Goal: Task Accomplishment & Management: Manage account settings

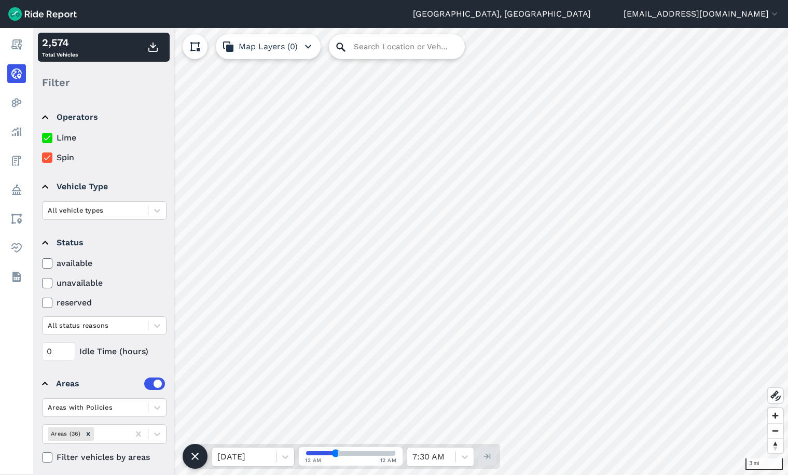
click at [335, 43] on icon at bounding box center [341, 47] width 12 height 12
click at [378, 44] on input "Search Location or Vehicles" at bounding box center [397, 46] width 136 height 25
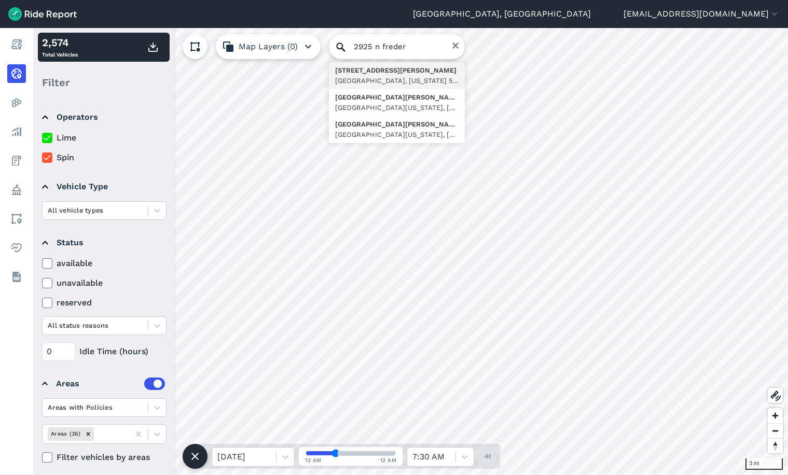
type input "2925 North Frederick Avenue, Milwaukee, Wisconsin 53211, United States"
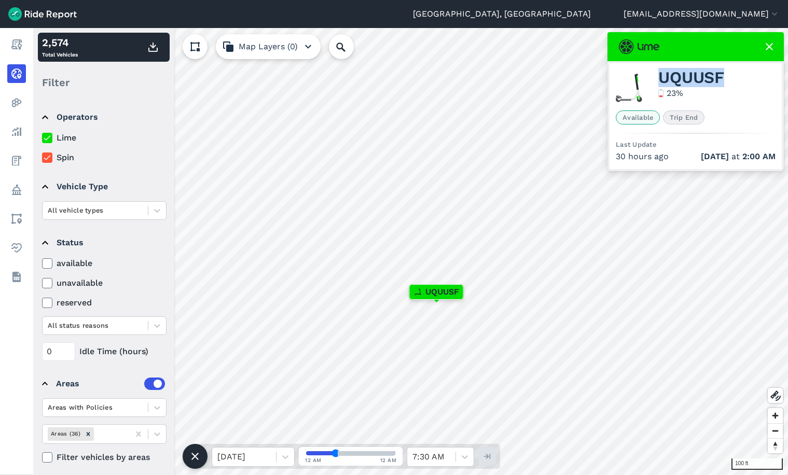
drag, startPoint x: 697, startPoint y: 78, endPoint x: 657, endPoint y: 79, distance: 40.0
click at [657, 79] on div "UQUUSF 23 %" at bounding box center [696, 88] width 160 height 37
copy span "UQUUSF"
click at [708, 97] on div "UQUUSF 23 %" at bounding box center [691, 88] width 66 height 33
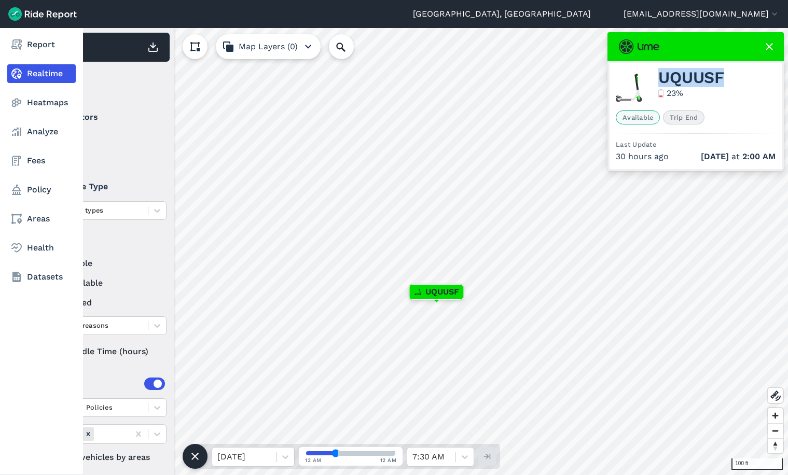
drag, startPoint x: 32, startPoint y: 198, endPoint x: 46, endPoint y: 203, distance: 14.6
click at [33, 199] on link "Policy" at bounding box center [41, 190] width 68 height 19
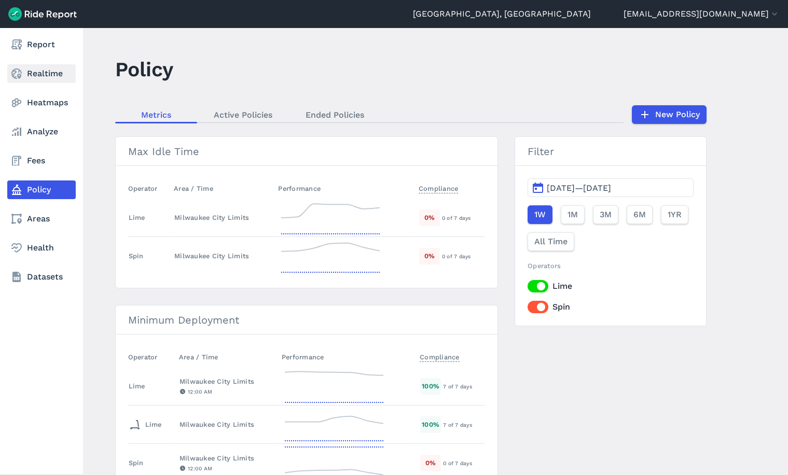
click at [46, 77] on link "Realtime" at bounding box center [41, 73] width 68 height 19
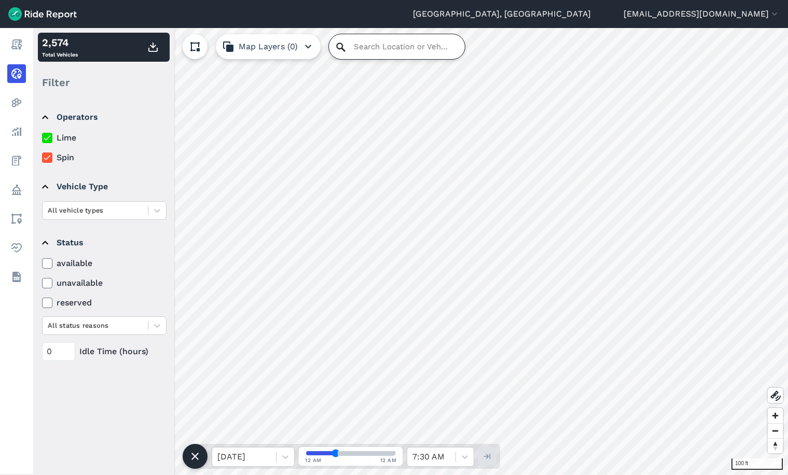
click at [392, 44] on input "Search Location or Vehicles" at bounding box center [397, 46] width 136 height 25
click at [362, 47] on input "Search Location or Vehicles" at bounding box center [397, 46] width 136 height 25
click at [363, 47] on input "Search Location or Vehicles" at bounding box center [397, 46] width 136 height 25
click at [347, 43] on input "Search Location or Vehicles" at bounding box center [397, 46] width 136 height 25
click at [370, 47] on input "Search Location or Vehicles" at bounding box center [397, 46] width 136 height 25
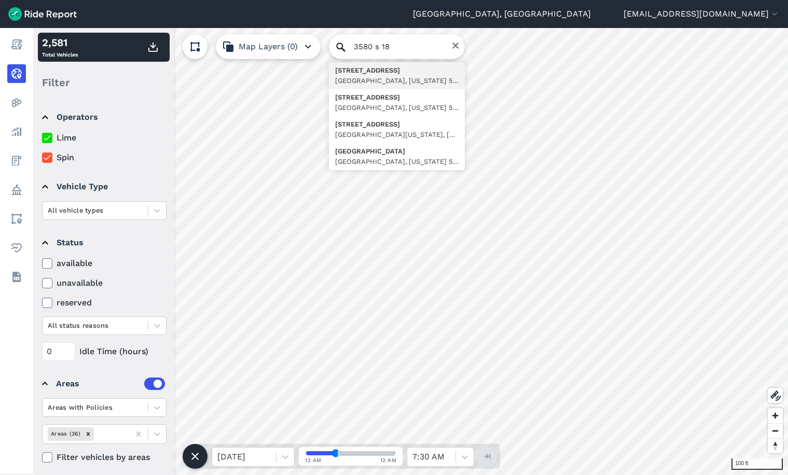
type input "3580 South 18th Street, Milwaukee, Wisconsin 53221, United States"
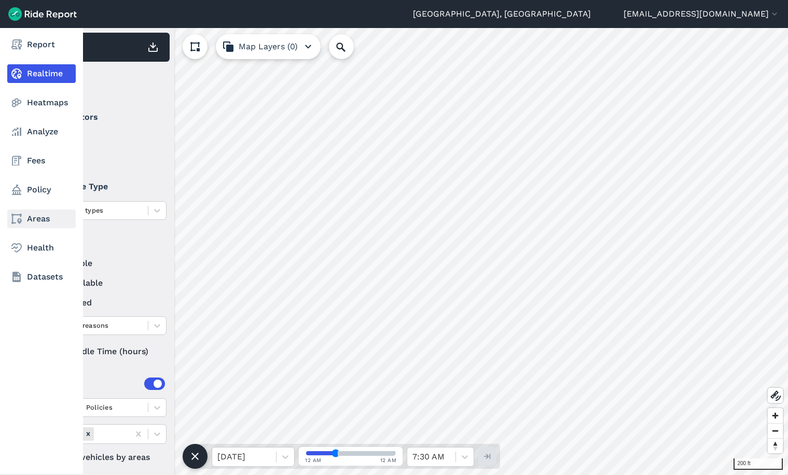
click at [34, 217] on link "Areas" at bounding box center [41, 219] width 68 height 19
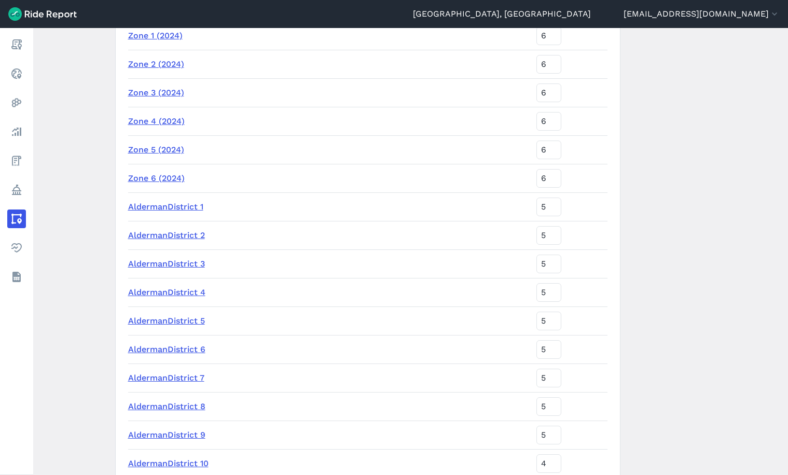
scroll to position [90, 0]
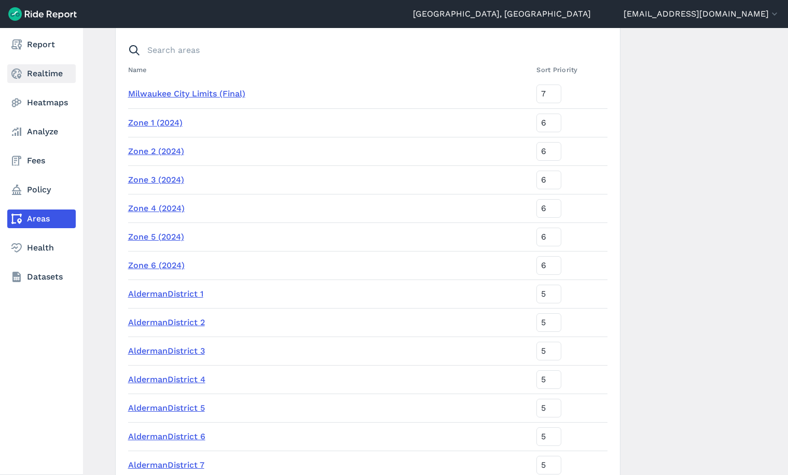
drag, startPoint x: 23, startPoint y: 70, endPoint x: 44, endPoint y: 79, distance: 23.2
click at [23, 70] on link "Realtime" at bounding box center [41, 73] width 68 height 19
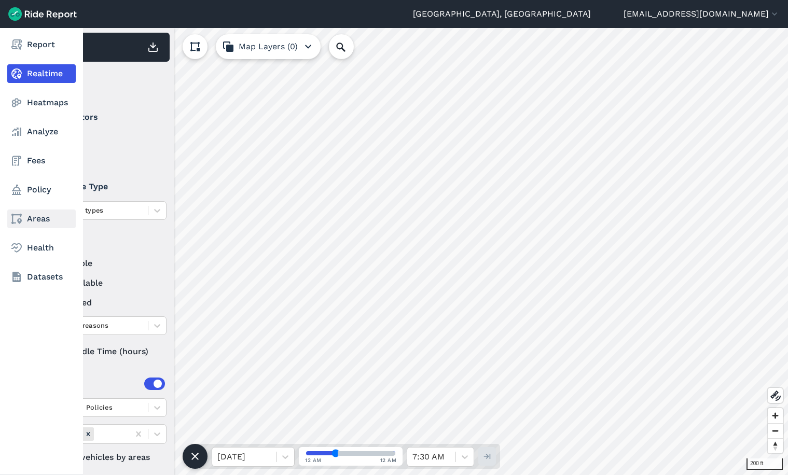
click at [29, 218] on link "Areas" at bounding box center [41, 219] width 68 height 19
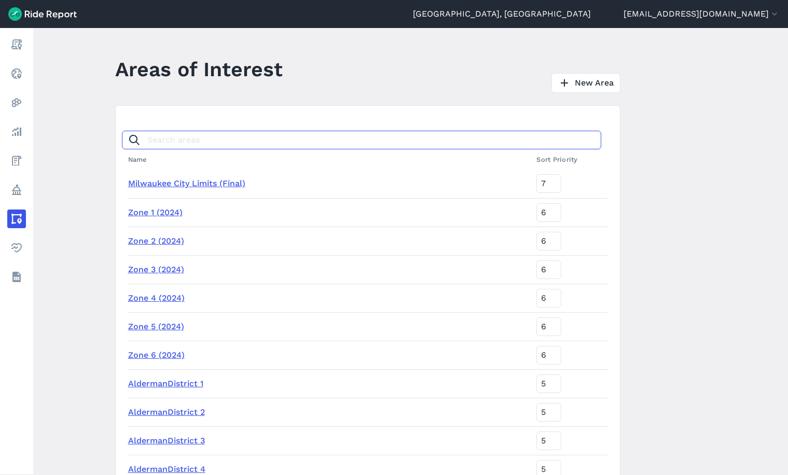
click at [221, 138] on input "Search areas" at bounding box center [361, 140] width 479 height 19
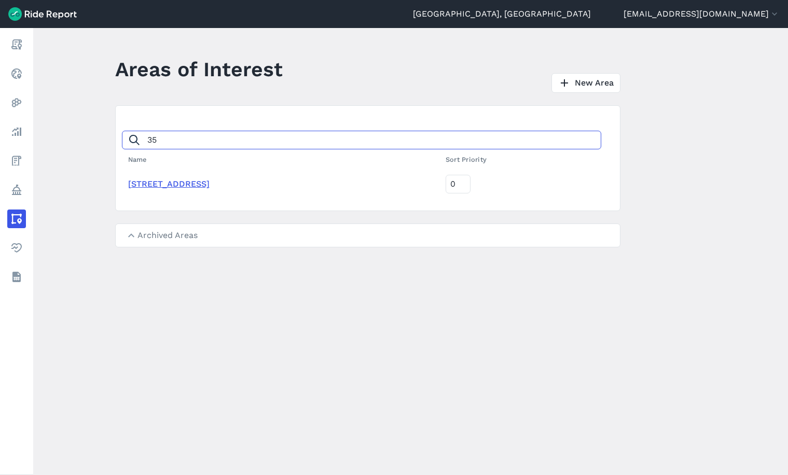
type input "35"
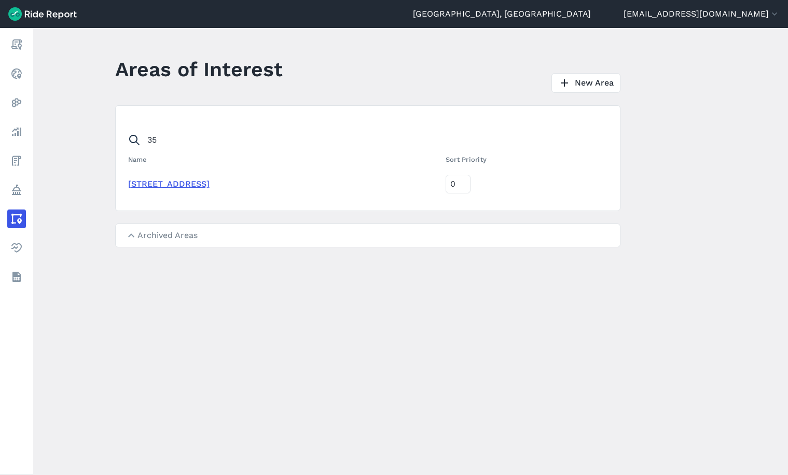
click at [189, 187] on link "3500 Block S. 18th Street" at bounding box center [168, 184] width 81 height 10
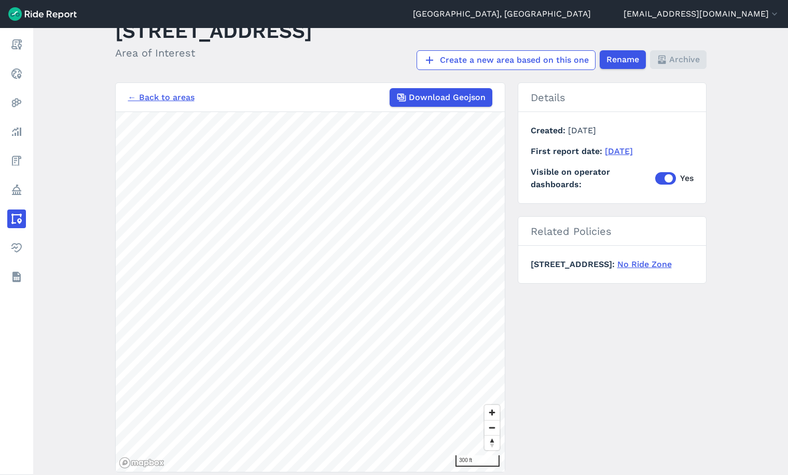
scroll to position [21, 0]
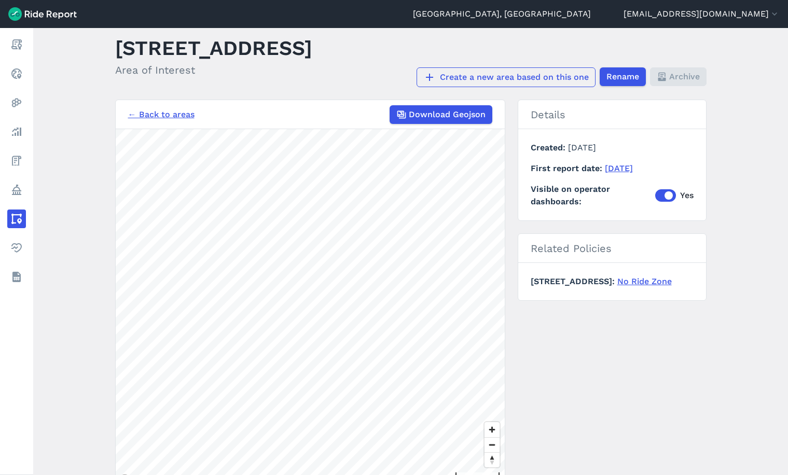
click at [533, 77] on link "Create a new area based on this one" at bounding box center [506, 77] width 179 height 20
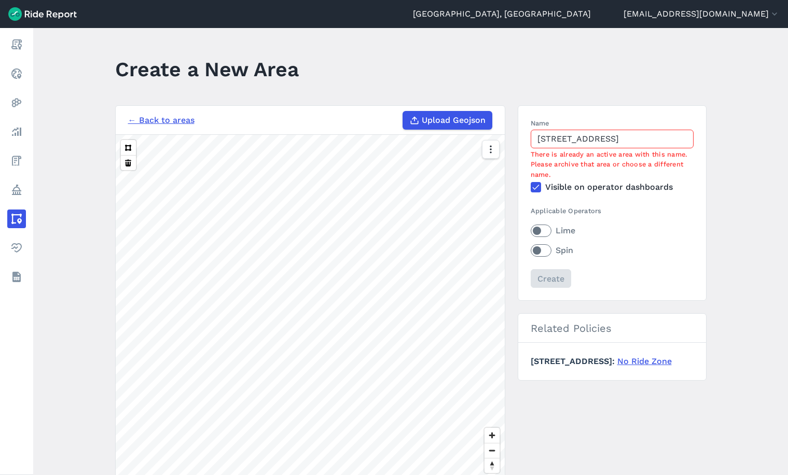
click at [170, 119] on link "← Back to areas" at bounding box center [161, 120] width 66 height 12
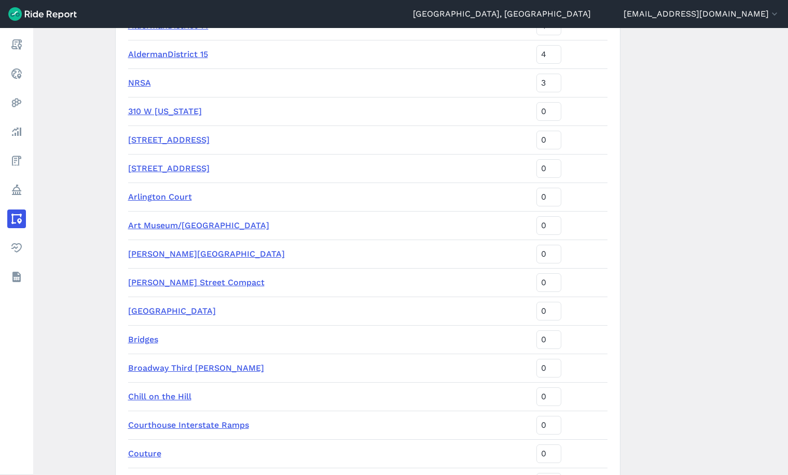
scroll to position [726, 0]
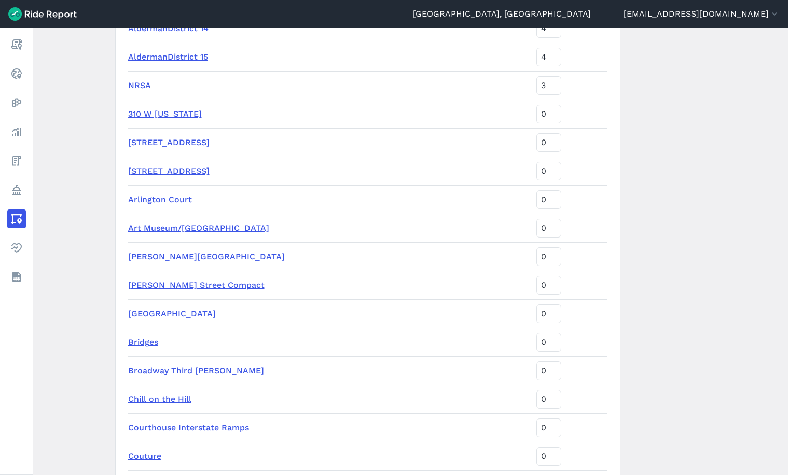
click at [175, 141] on link "3500 Block S. 18th Street" at bounding box center [168, 143] width 81 height 10
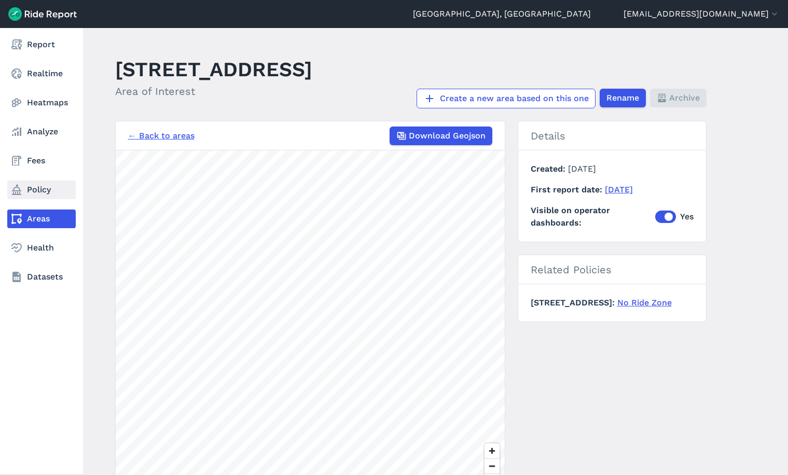
click at [30, 189] on link "Policy" at bounding box center [41, 190] width 68 height 19
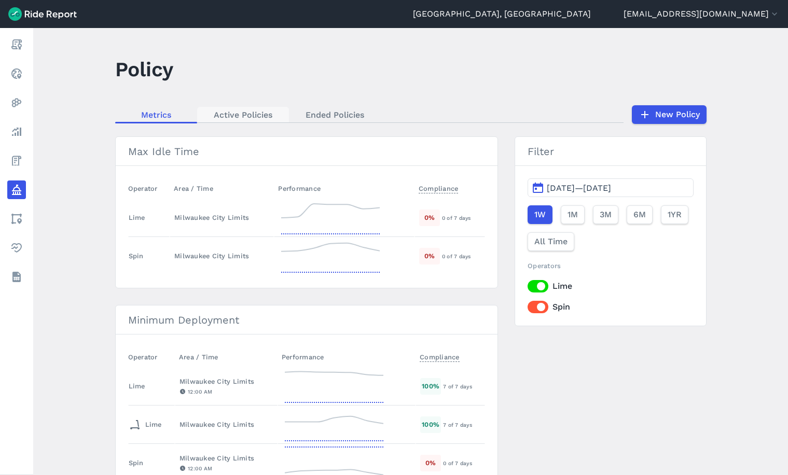
click at [232, 108] on link "Active Policies" at bounding box center [243, 115] width 92 height 16
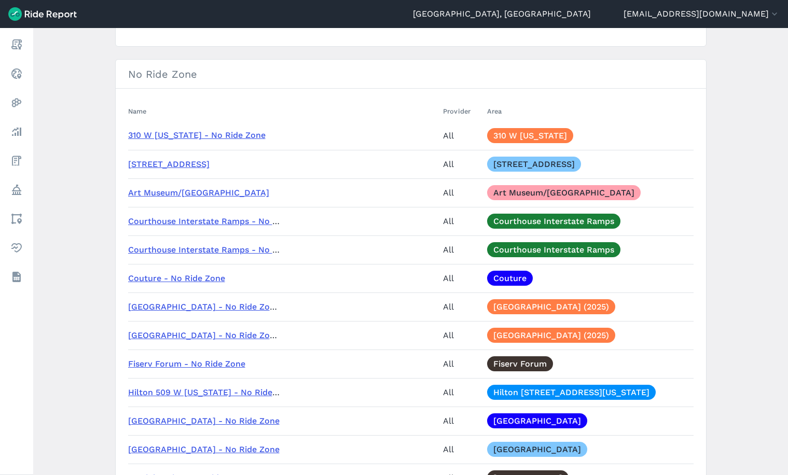
scroll to position [1245, 0]
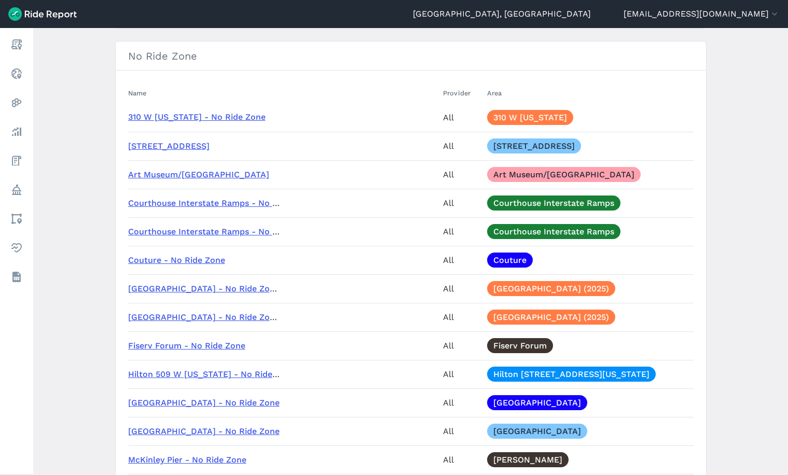
click at [210, 145] on link "3500 Block S. 18th Street - No Ride Zone" at bounding box center [168, 146] width 81 height 10
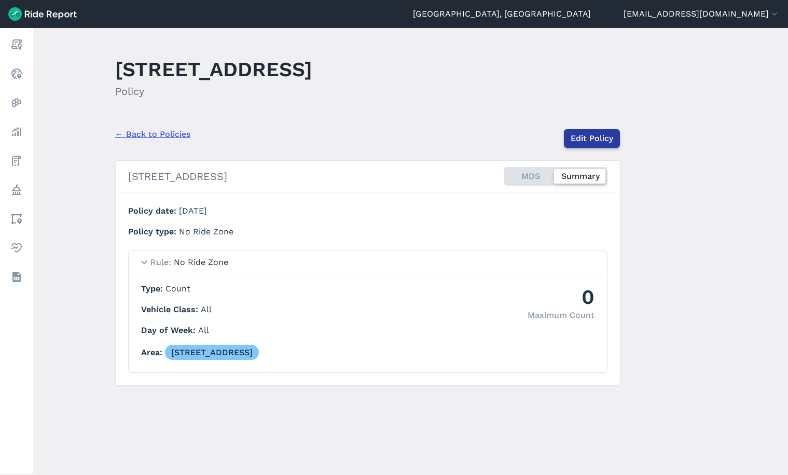
click at [589, 141] on link "Edit Policy" at bounding box center [592, 138] width 56 height 19
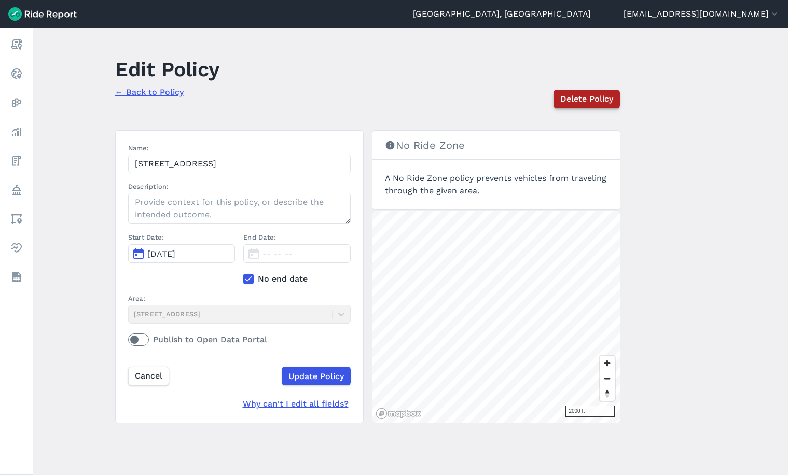
click at [594, 96] on span "Delete Policy" at bounding box center [586, 99] width 53 height 12
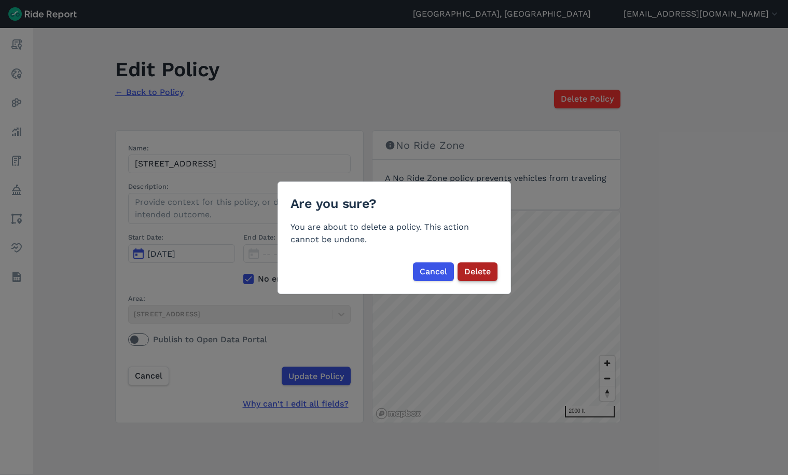
click at [472, 272] on span "Delete" at bounding box center [477, 272] width 26 height 12
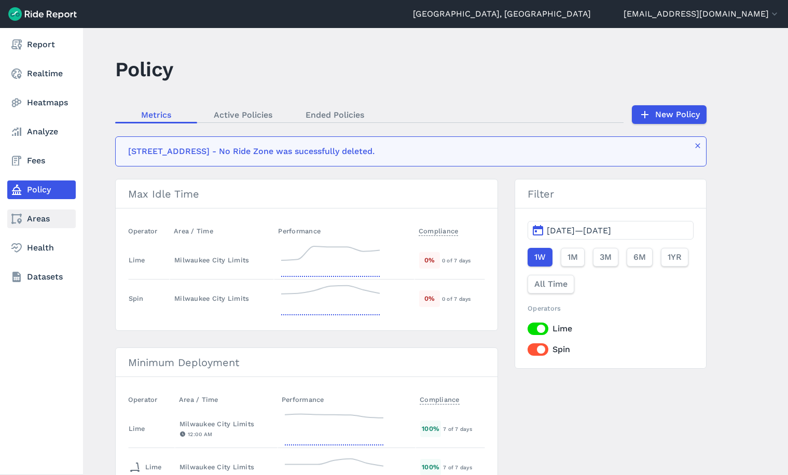
click at [38, 226] on link "Areas" at bounding box center [41, 219] width 68 height 19
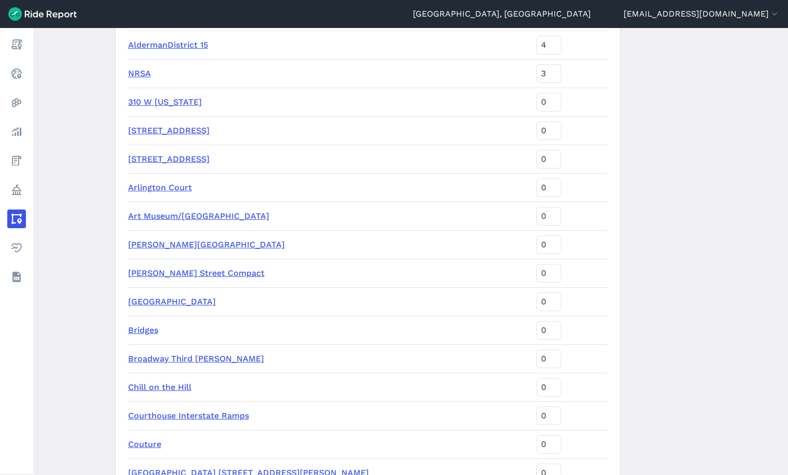
scroll to position [726, 0]
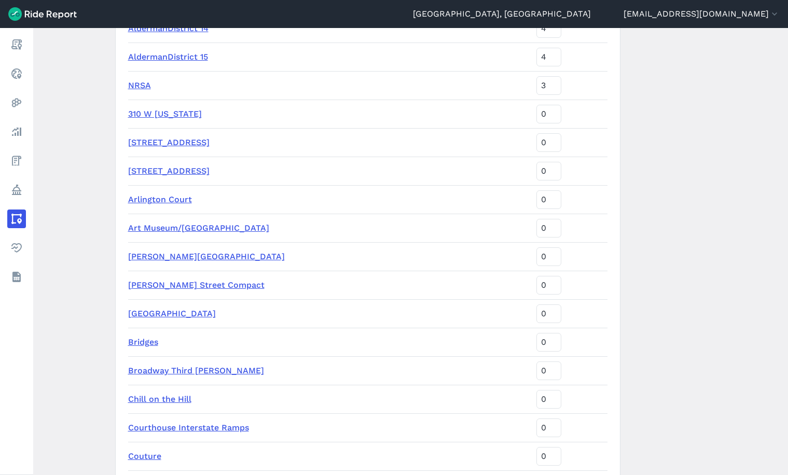
click at [190, 140] on link "3500 Block S. 18th Street" at bounding box center [168, 143] width 81 height 10
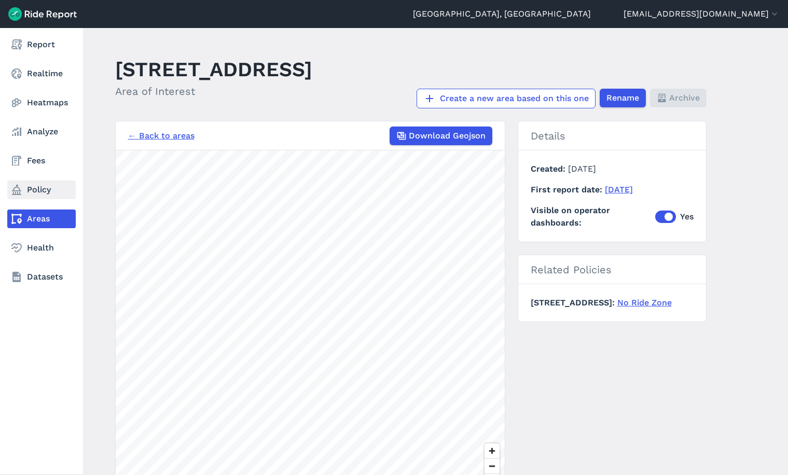
click at [31, 185] on link "Policy" at bounding box center [41, 190] width 68 height 19
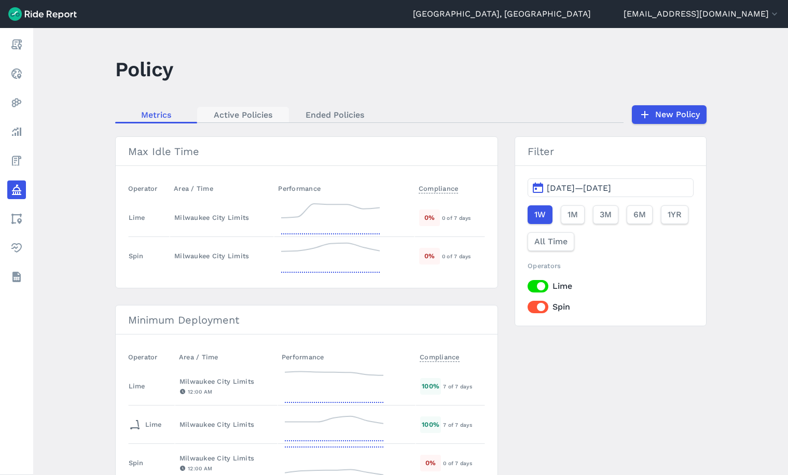
click at [250, 119] on link "Active Policies" at bounding box center [243, 115] width 92 height 16
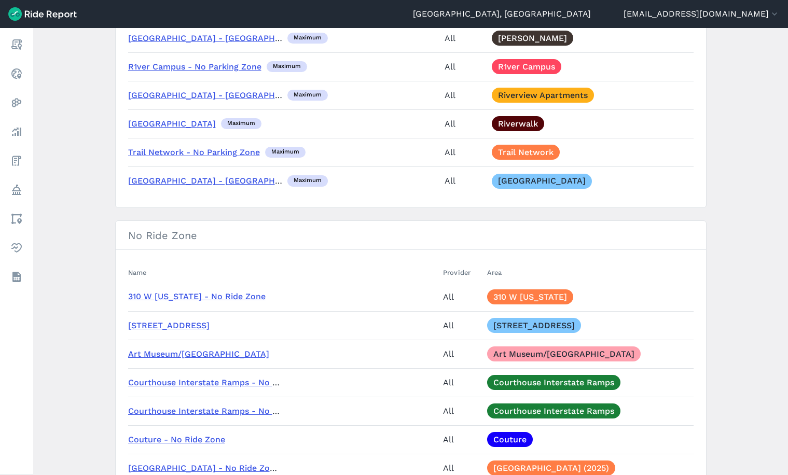
scroll to position [1142, 0]
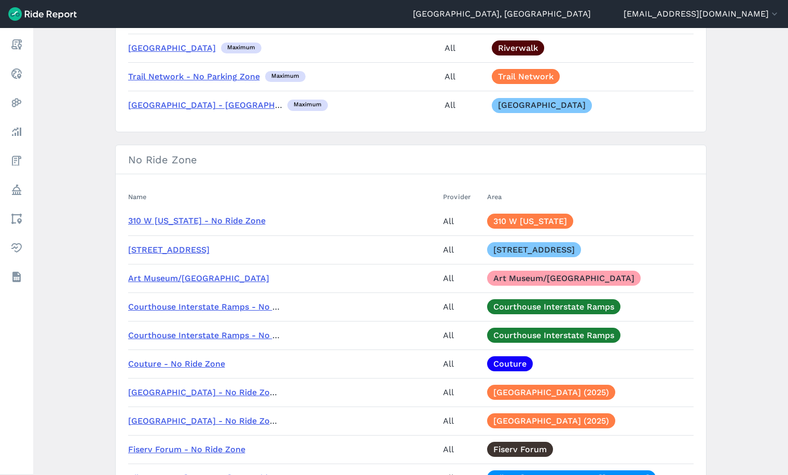
click at [180, 245] on link "3500 Block S. 18th Street - No Ride Zone" at bounding box center [168, 250] width 81 height 10
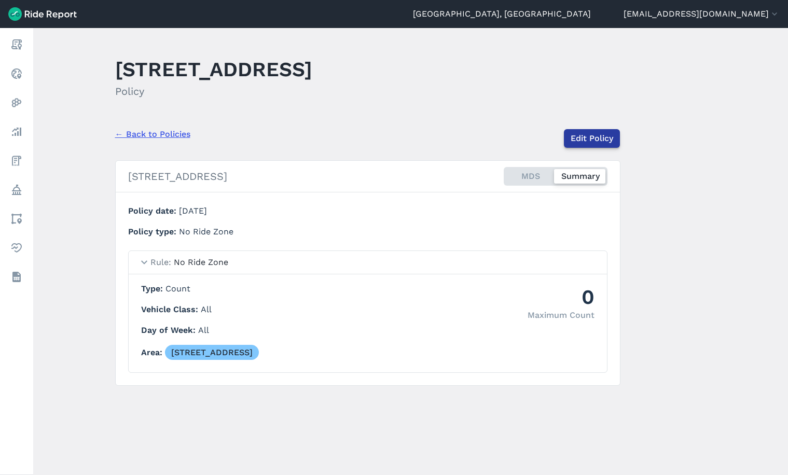
click at [602, 141] on link "Edit Policy" at bounding box center [592, 138] width 56 height 19
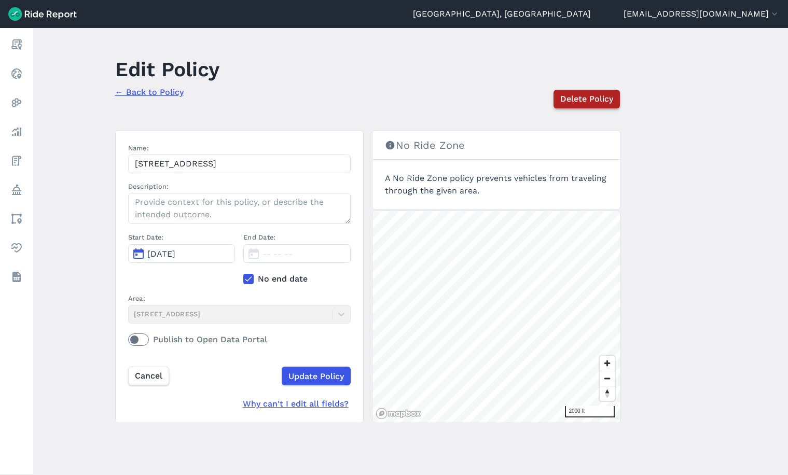
click at [582, 98] on span "Delete Policy" at bounding box center [586, 99] width 53 height 12
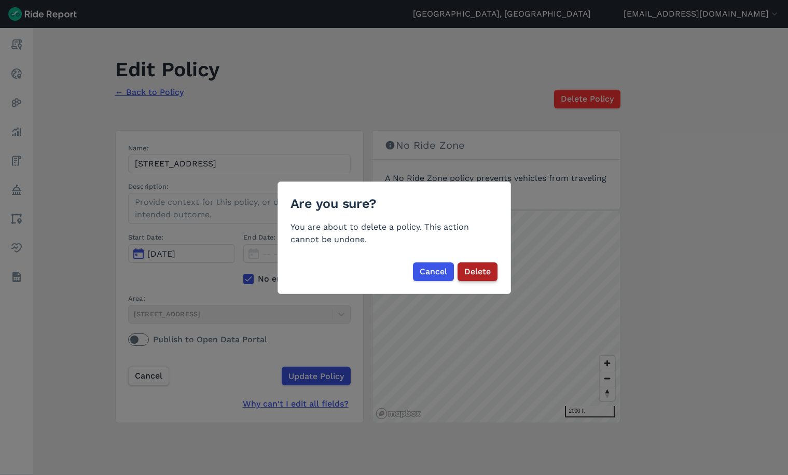
click at [473, 271] on span "Delete" at bounding box center [477, 272] width 26 height 12
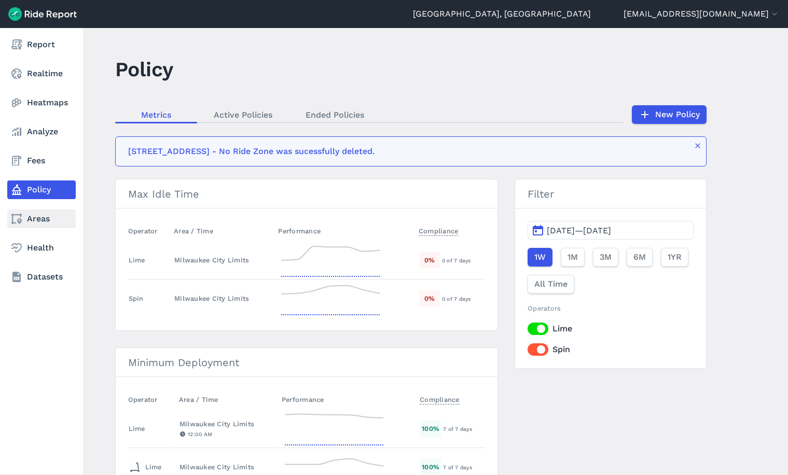
click at [33, 220] on link "Areas" at bounding box center [41, 219] width 68 height 19
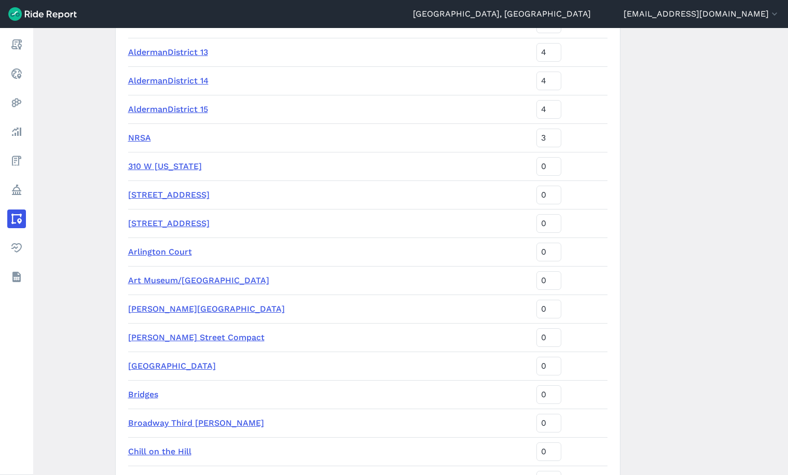
scroll to position [675, 0]
click at [170, 191] on link "3500 Block S. 18th Street" at bounding box center [168, 194] width 81 height 10
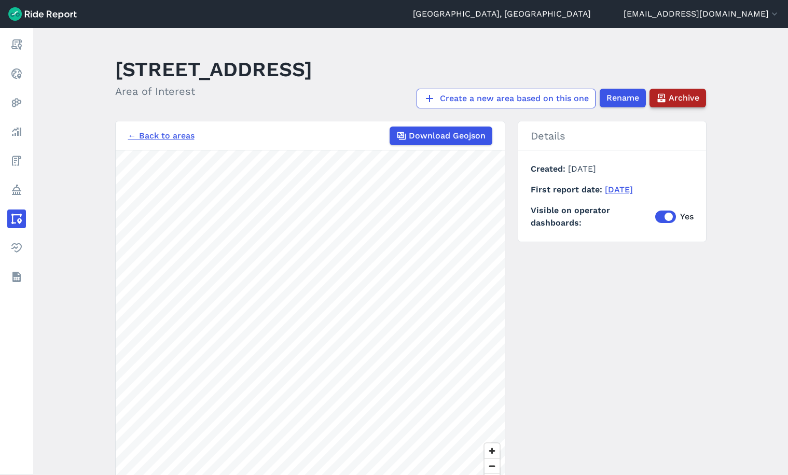
click at [685, 94] on span "Archive" at bounding box center [684, 98] width 31 height 12
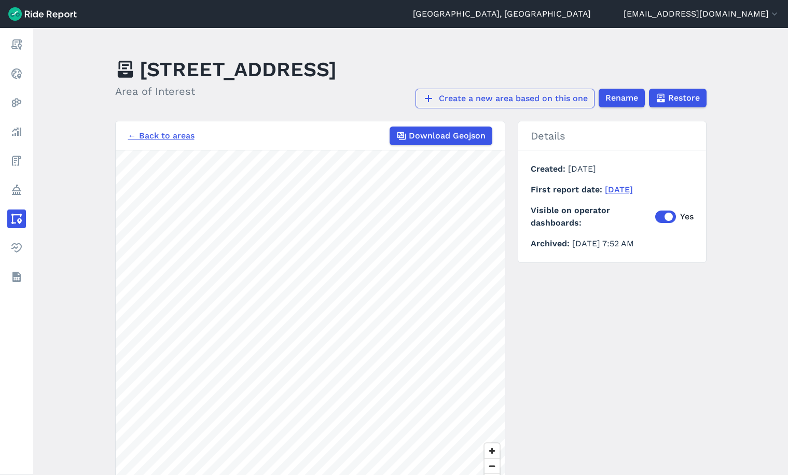
click at [523, 95] on link "Create a new area based on this one" at bounding box center [505, 99] width 179 height 20
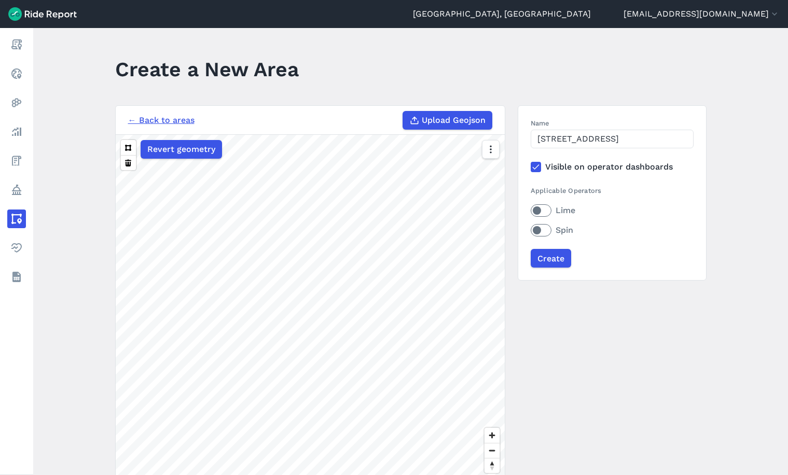
click at [548, 209] on label "Lime" at bounding box center [612, 210] width 163 height 12
click at [531, 209] on input "Lime" at bounding box center [531, 207] width 0 height 7
click at [546, 229] on label "Spin" at bounding box center [612, 230] width 163 height 12
click at [531, 229] on input "Spin" at bounding box center [531, 227] width 0 height 7
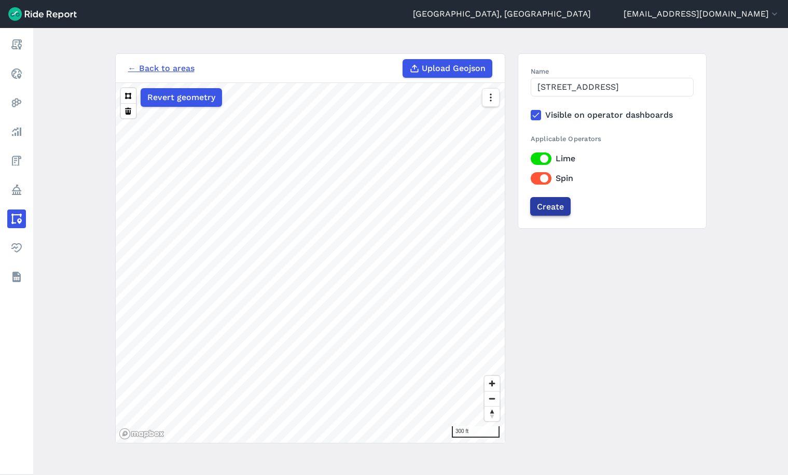
click at [550, 207] on input "Create" at bounding box center [550, 206] width 40 height 19
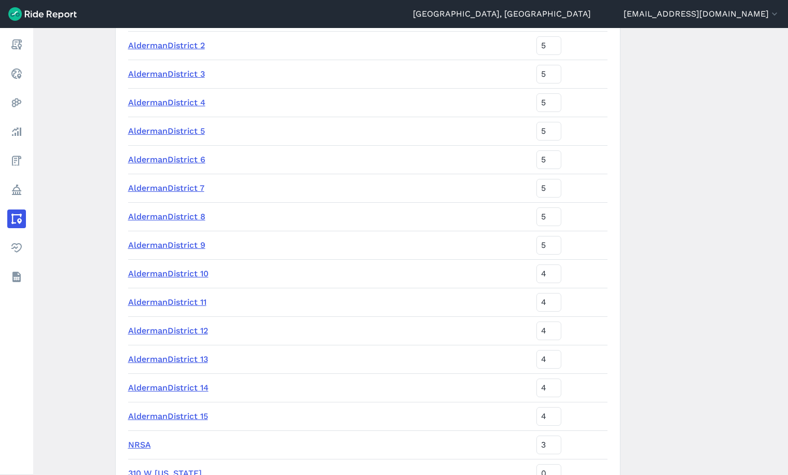
scroll to position [372, 0]
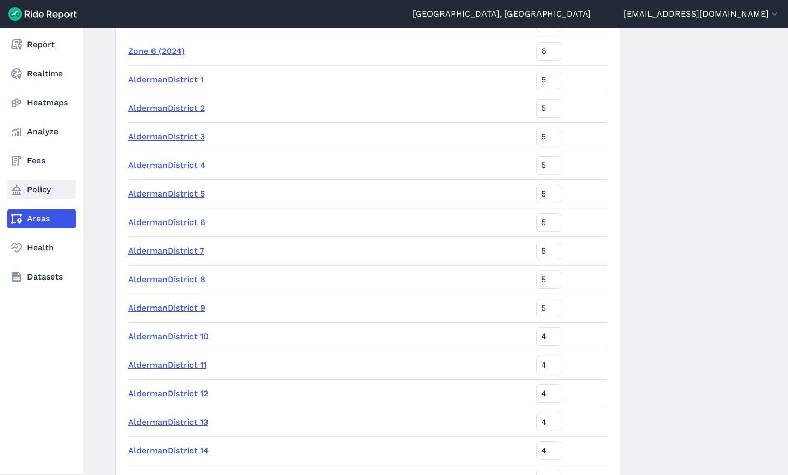
click at [18, 190] on icon at bounding box center [16, 190] width 12 height 12
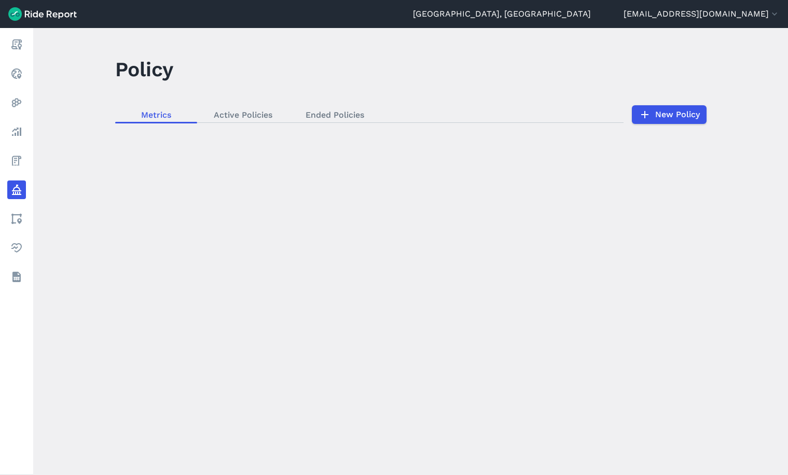
click at [664, 109] on div "loading" at bounding box center [410, 251] width 755 height 447
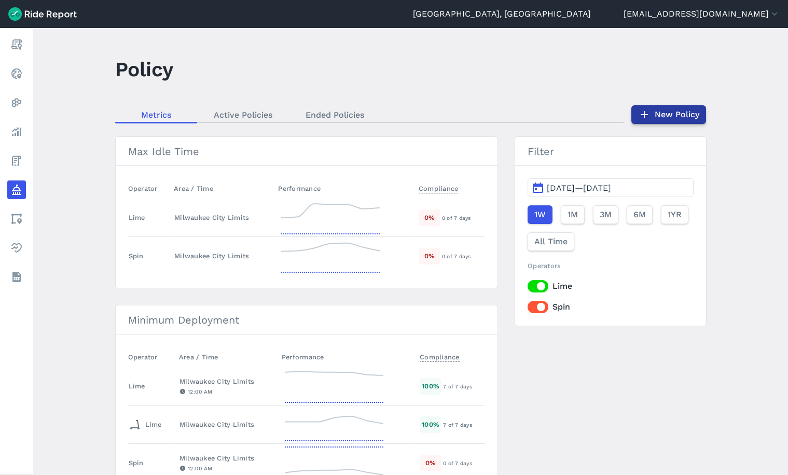
click at [662, 115] on link "New Policy" at bounding box center [668, 114] width 75 height 19
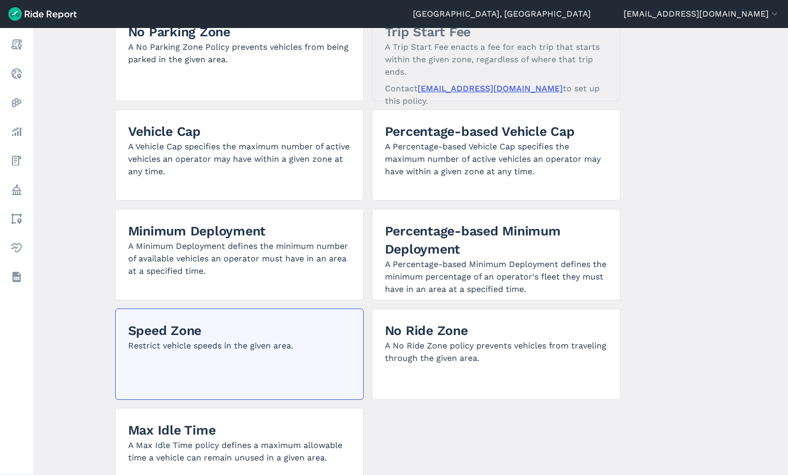
scroll to position [173, 0]
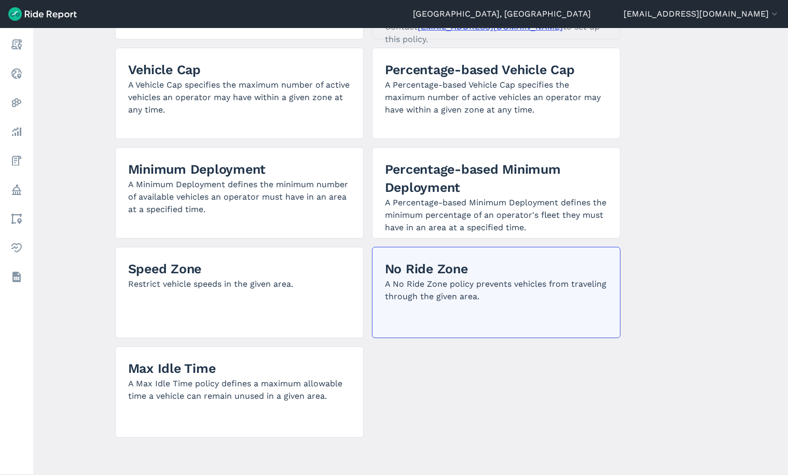
click at [471, 291] on p "A No Ride Zone policy prevents vehicles from traveling through the given area." at bounding box center [496, 290] width 223 height 25
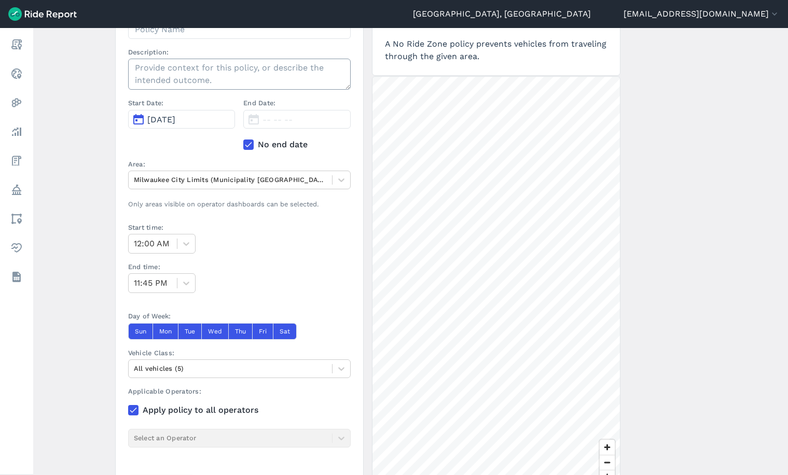
scroll to position [69, 0]
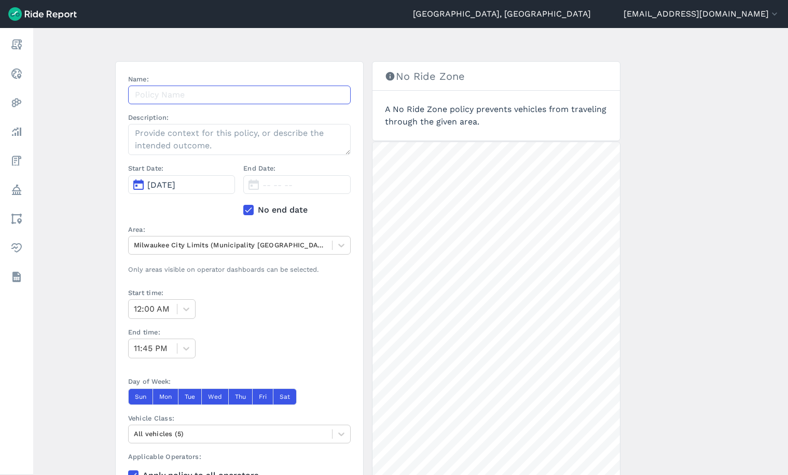
click at [187, 93] on input "Name:" at bounding box center [239, 95] width 223 height 19
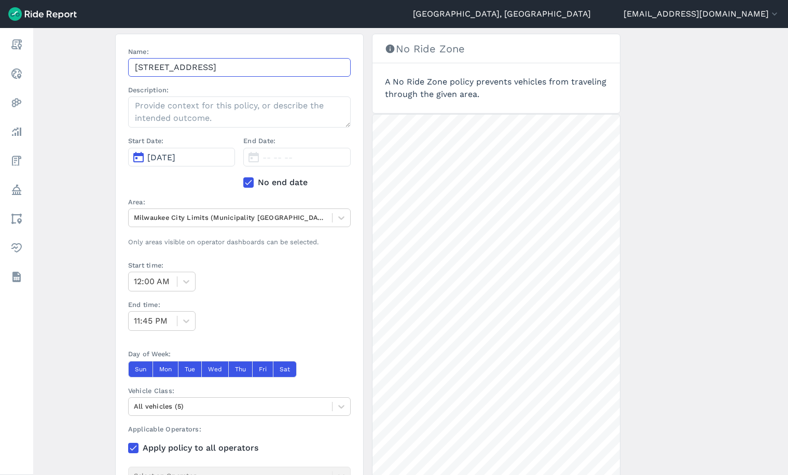
scroll to position [121, 0]
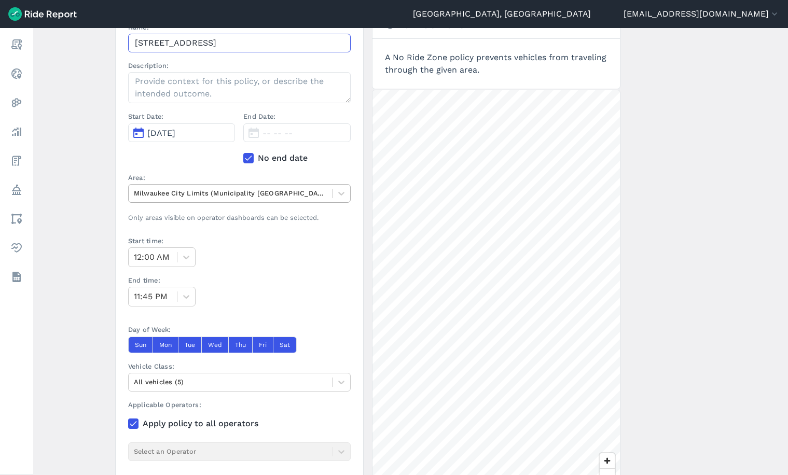
type input "3500 Block S. 18th St. - No Ride Zone"
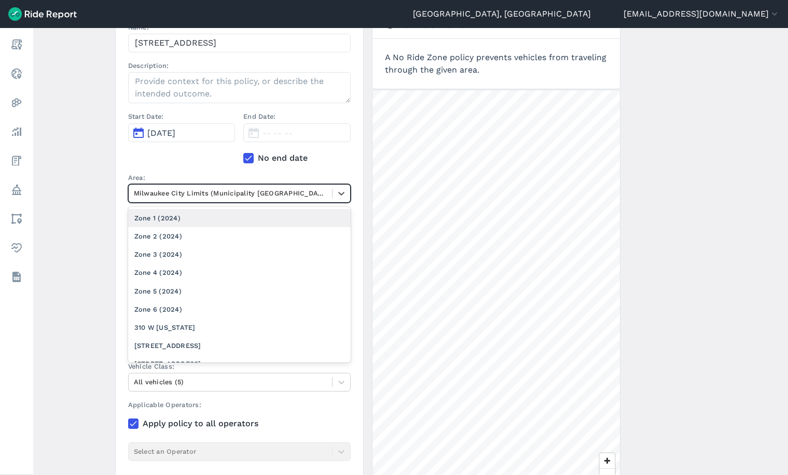
click at [195, 193] on div at bounding box center [230, 193] width 193 height 12
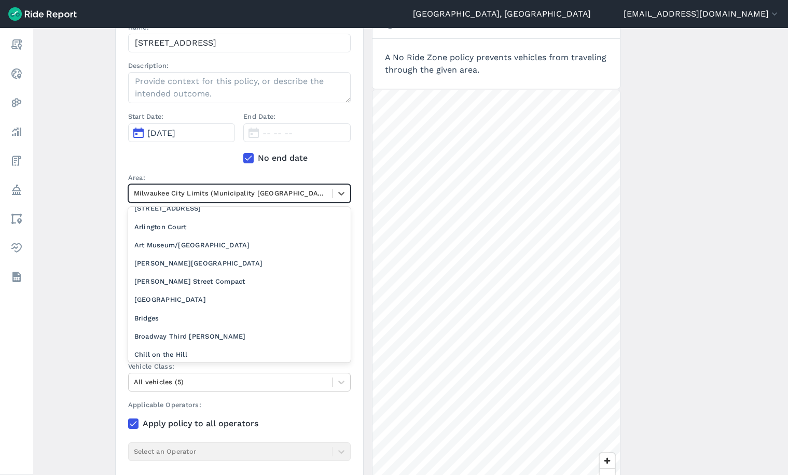
scroll to position [104, 0]
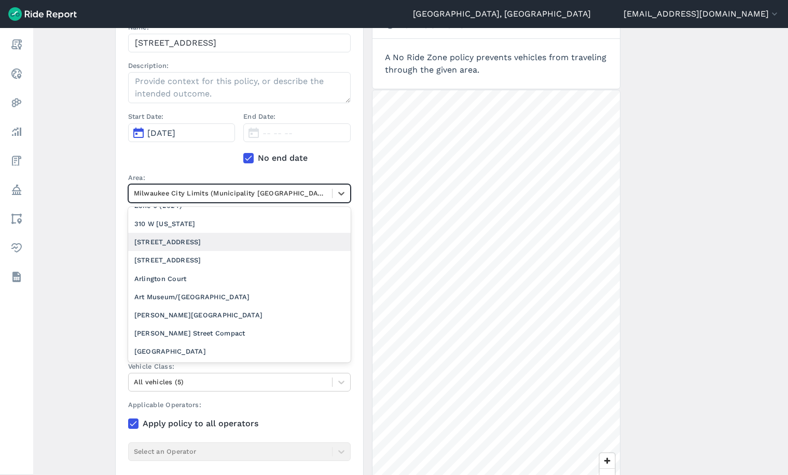
click at [181, 244] on div "3500 Block S. 18th Street" at bounding box center [239, 242] width 223 height 18
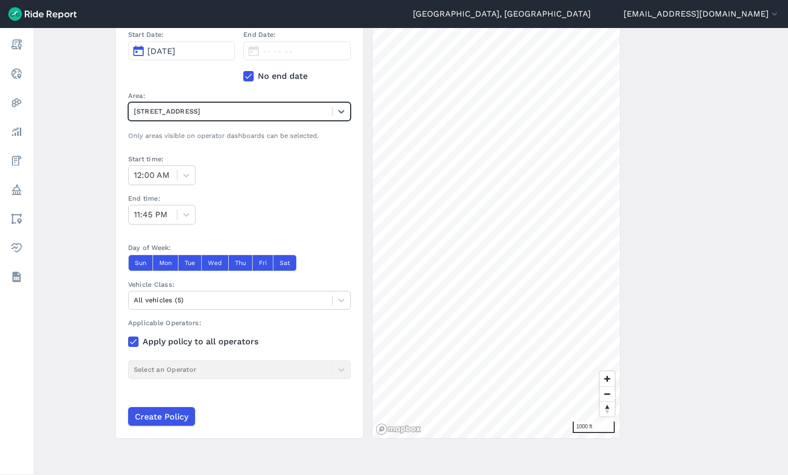
scroll to position [204, 0]
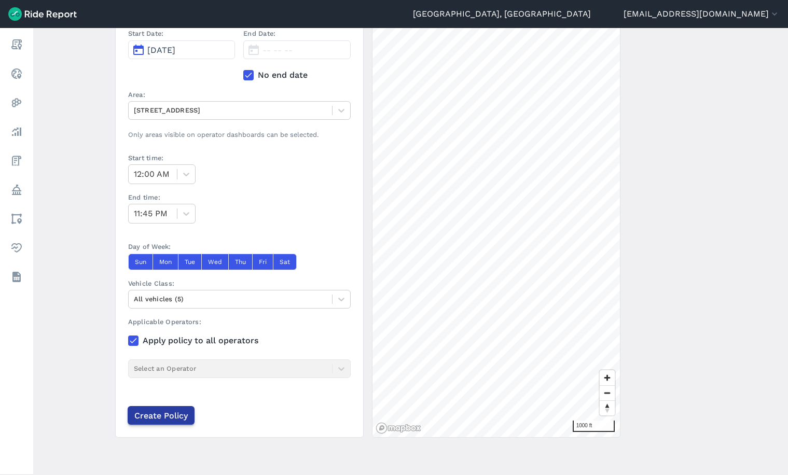
click at [161, 411] on input "Create Policy" at bounding box center [161, 415] width 67 height 19
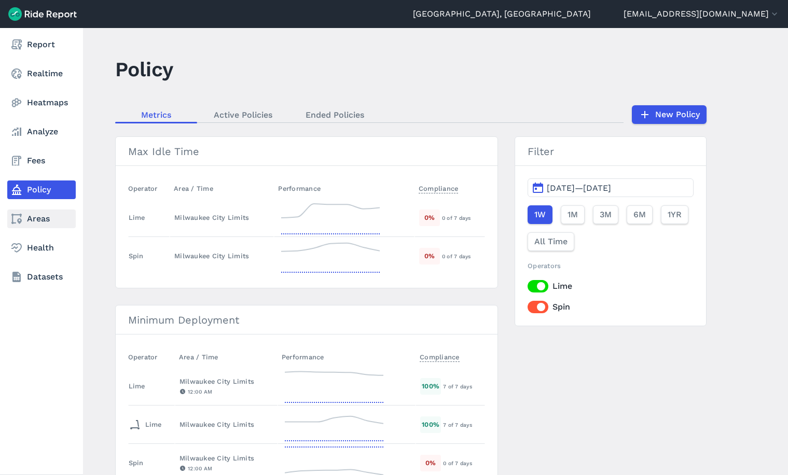
click at [28, 222] on link "Areas" at bounding box center [41, 219] width 68 height 19
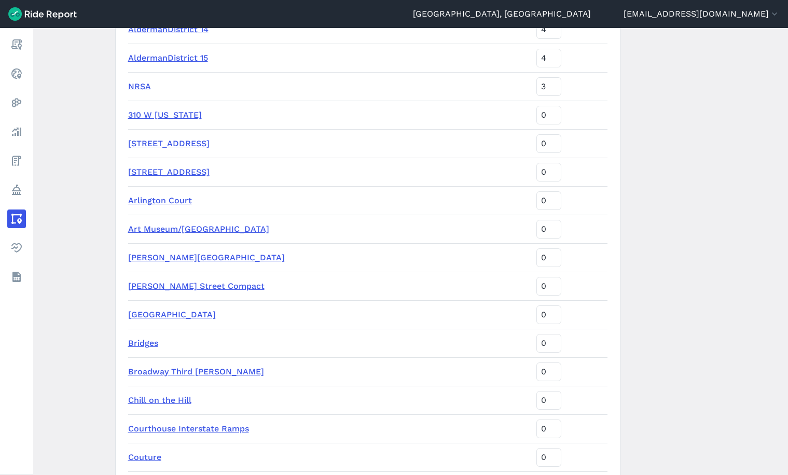
scroll to position [726, 0]
click at [169, 144] on link "3500 Block S. 18th Street" at bounding box center [168, 143] width 81 height 10
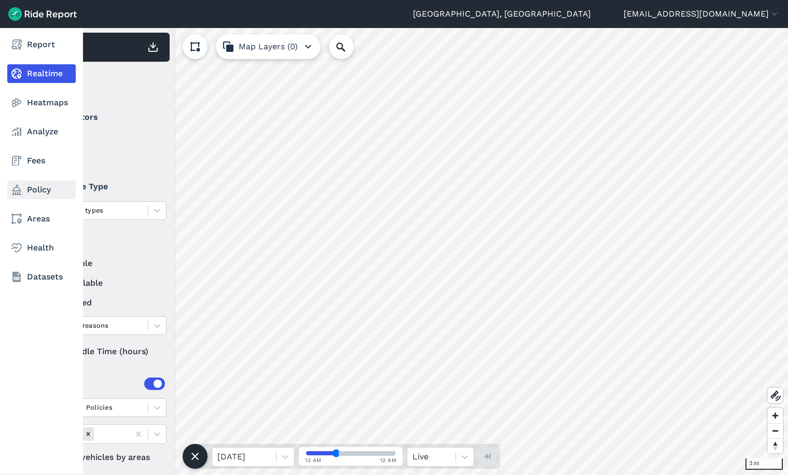
click at [37, 188] on link "Policy" at bounding box center [41, 190] width 68 height 19
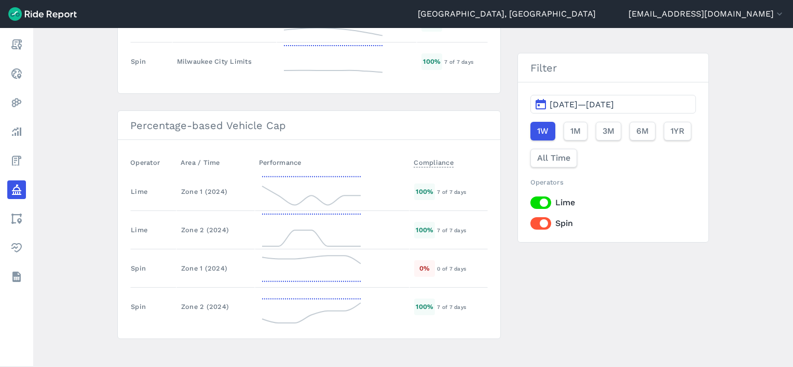
scroll to position [1481, 0]
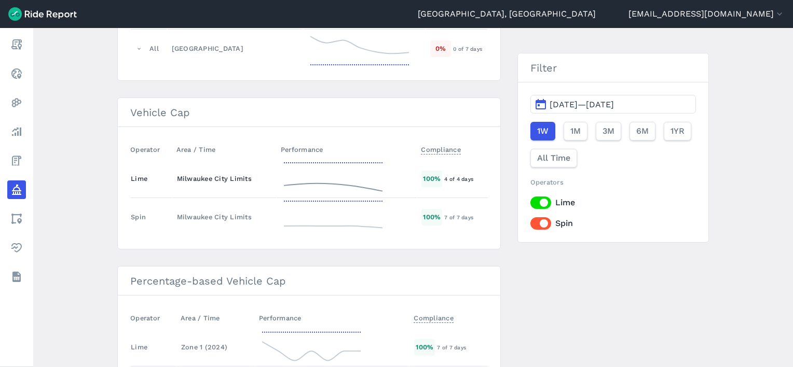
click at [180, 174] on div "Milwaukee City Limits" at bounding box center [224, 179] width 95 height 10
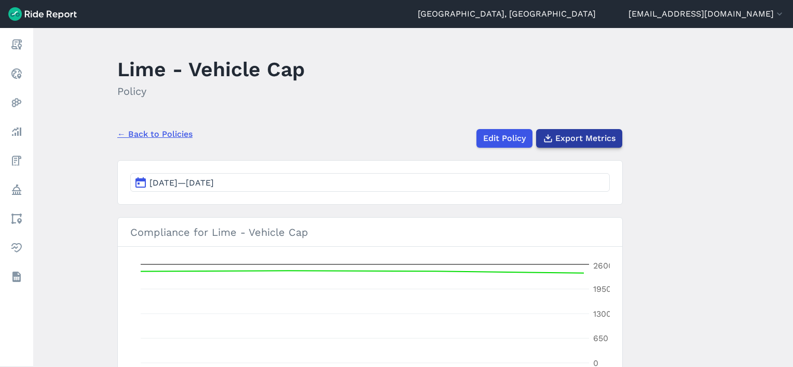
drag, startPoint x: 562, startPoint y: 135, endPoint x: 614, endPoint y: 158, distance: 56.9
click at [562, 134] on span "Export Metrics" at bounding box center [585, 138] width 60 height 12
click at [162, 137] on link "← Back to Policies" at bounding box center [154, 134] width 75 height 12
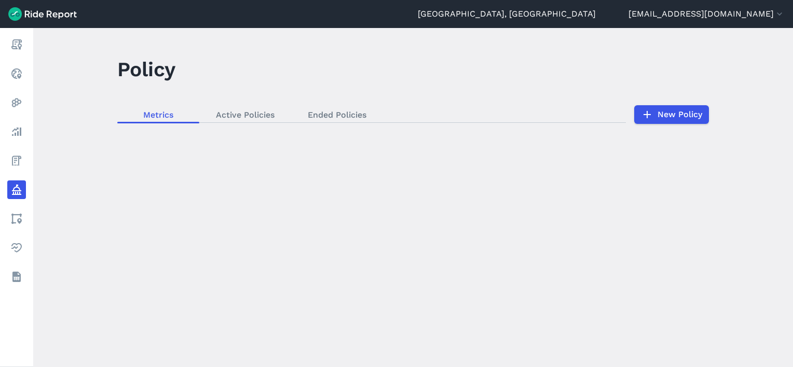
click at [337, 115] on div "loading" at bounding box center [413, 197] width 760 height 339
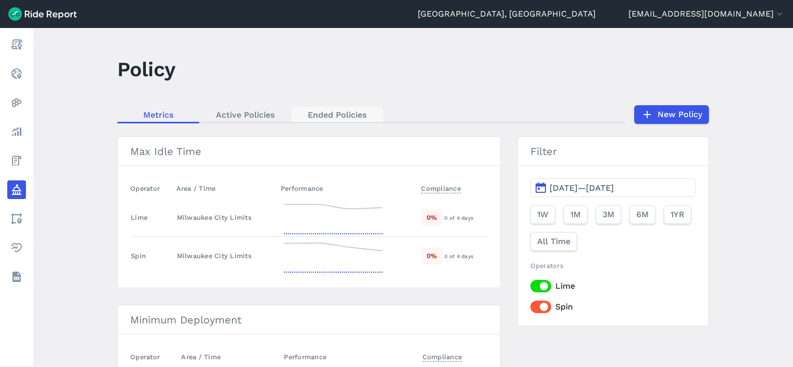
click at [331, 115] on link "Ended Policies" at bounding box center [337, 115] width 92 height 16
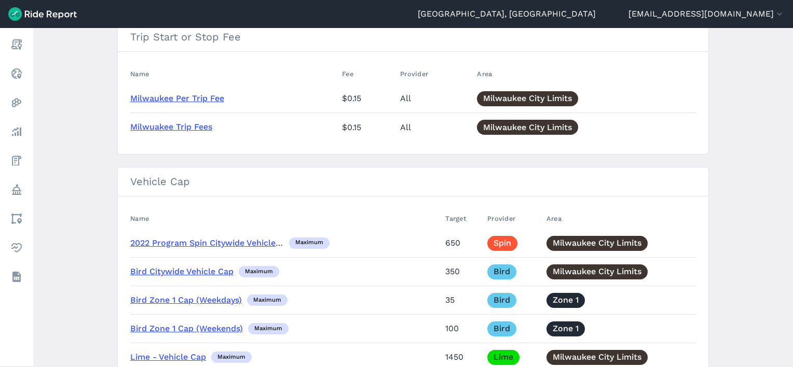
scroll to position [6123, 0]
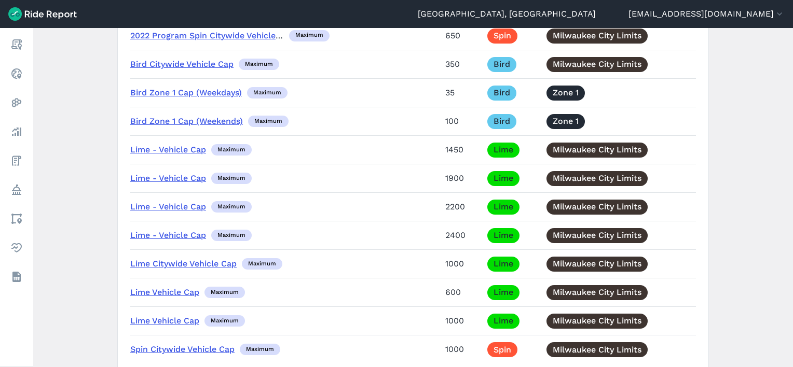
click at [156, 231] on link "Lime - Vehicle Cap" at bounding box center [168, 235] width 76 height 10
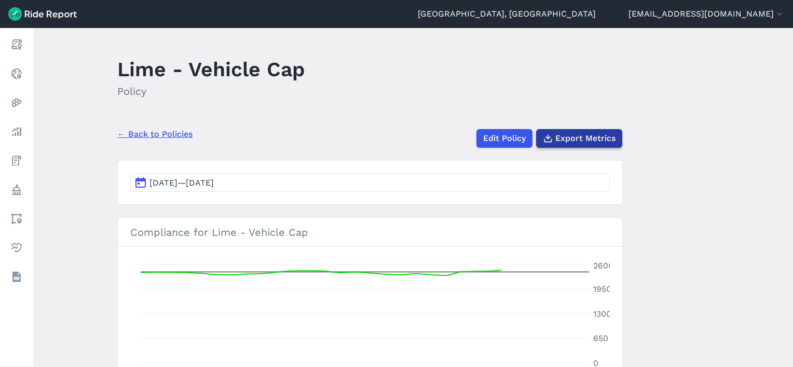
drag, startPoint x: 568, startPoint y: 137, endPoint x: 573, endPoint y: 140, distance: 6.3
click at [567, 137] on span "Export Metrics" at bounding box center [585, 138] width 60 height 12
click at [146, 131] on link "← Back to Policies" at bounding box center [154, 134] width 75 height 12
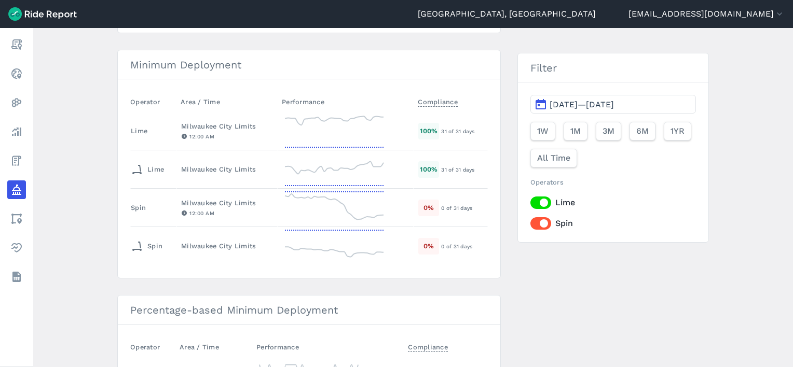
scroll to position [259, 0]
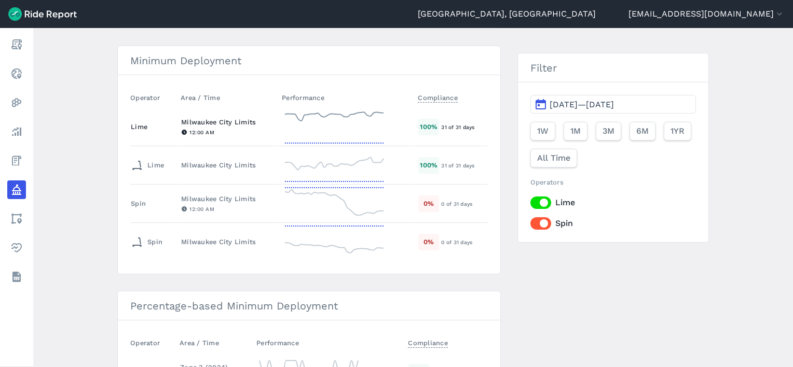
click at [204, 120] on div "Milwaukee City Limits" at bounding box center [227, 122] width 92 height 10
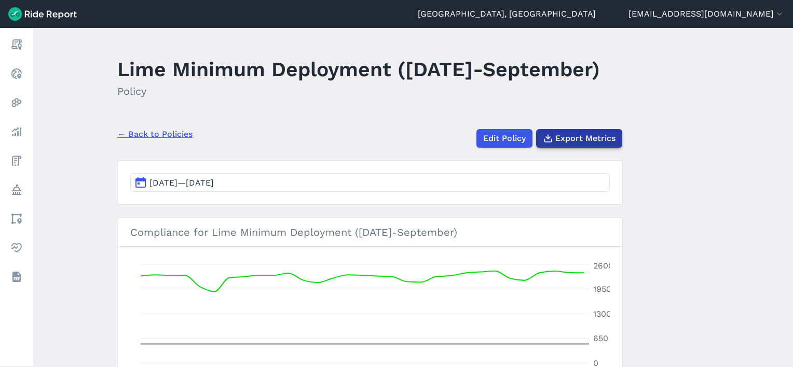
click at [572, 148] on button "Export Metrics" at bounding box center [579, 138] width 86 height 19
click at [154, 141] on link "← Back to Policies" at bounding box center [154, 134] width 75 height 12
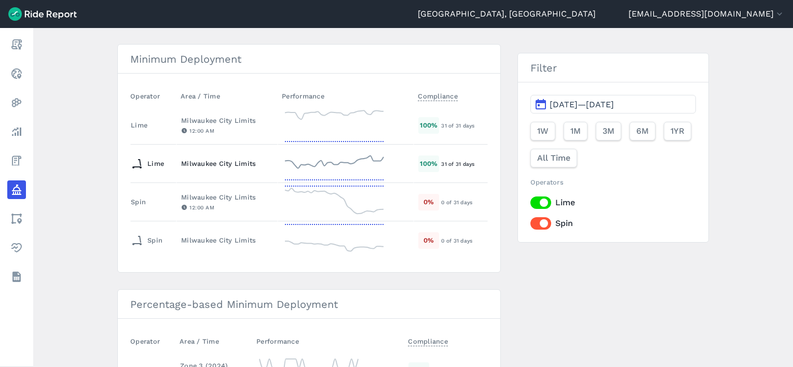
scroll to position [259, 0]
click at [214, 164] on div "Milwaukee City Limits" at bounding box center [227, 165] width 92 height 10
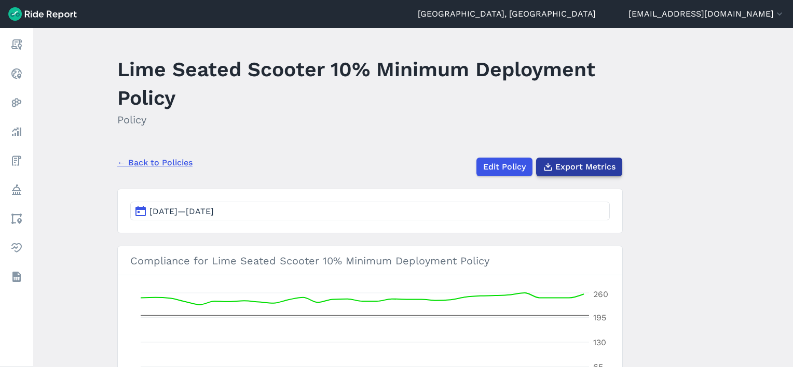
click at [581, 170] on span "Export Metrics" at bounding box center [585, 167] width 60 height 12
click at [171, 163] on link "← Back to Policies" at bounding box center [154, 163] width 75 height 12
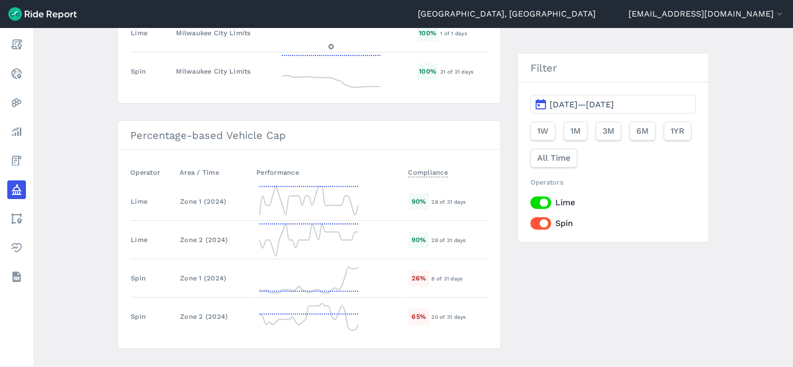
scroll to position [1637, 0]
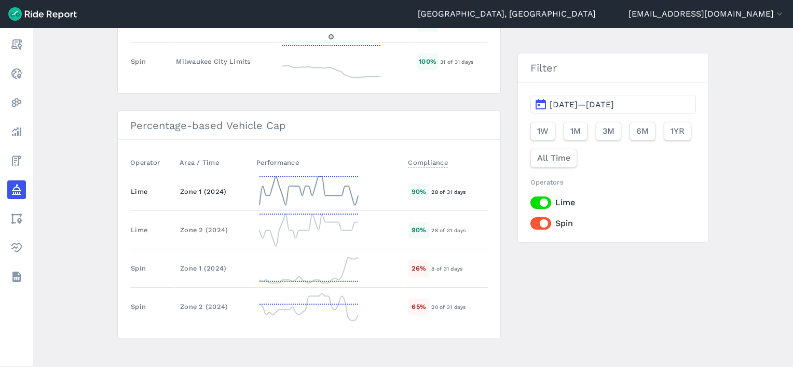
click at [156, 187] on div "Lime" at bounding box center [151, 192] width 40 height 10
click at [155, 187] on div "Lime" at bounding box center [151, 192] width 40 height 10
click at [207, 187] on div "Zone 1 (2024)" at bounding box center [213, 192] width 67 height 10
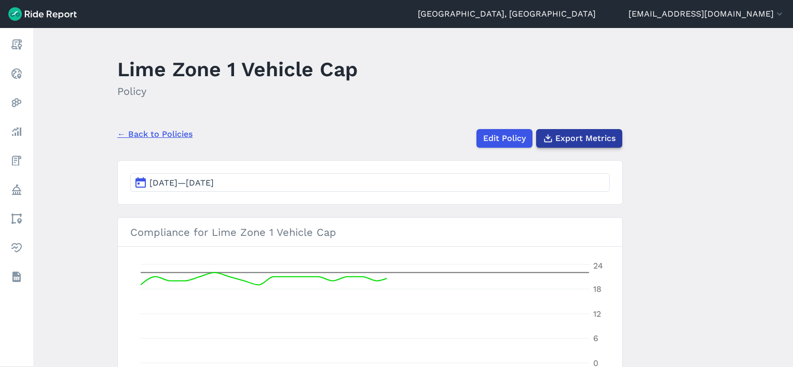
click at [568, 141] on span "Export Metrics" at bounding box center [585, 138] width 60 height 12
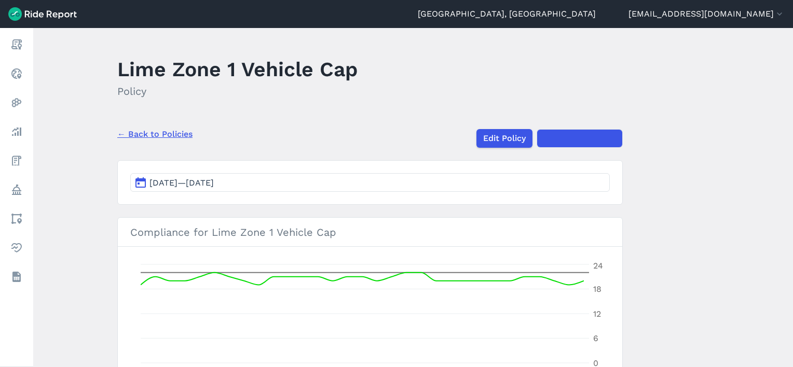
click at [149, 135] on link "← Back to Policies" at bounding box center [154, 134] width 75 height 12
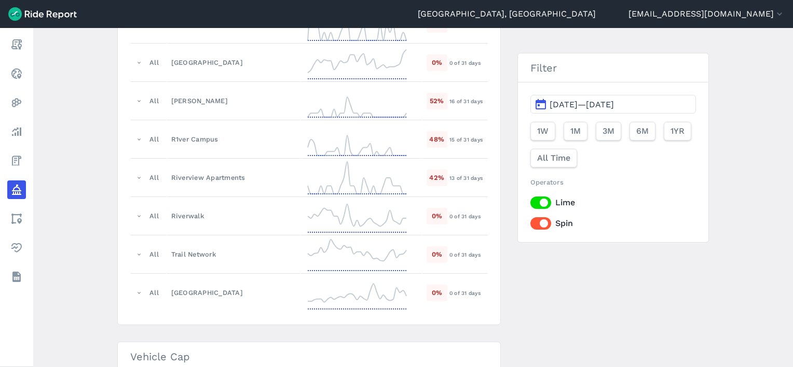
scroll to position [1637, 0]
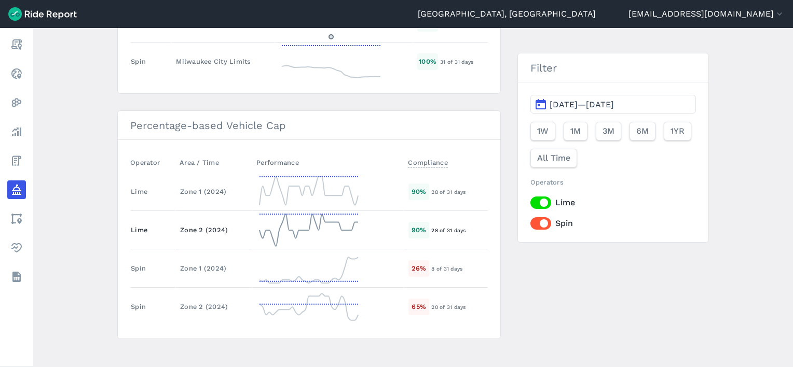
click at [188, 228] on td "Zone 2 (2024)" at bounding box center [213, 230] width 77 height 38
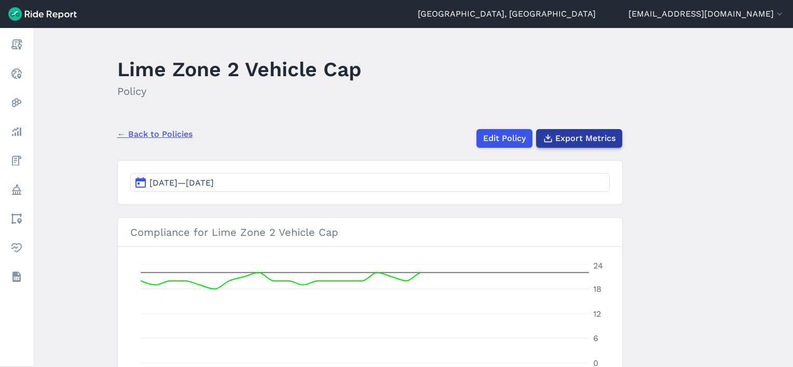
click at [565, 141] on span "Export Metrics" at bounding box center [585, 138] width 60 height 12
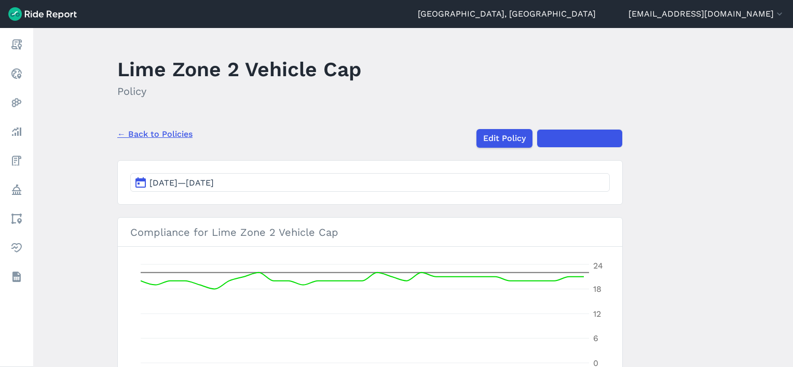
click at [165, 129] on link "← Back to Policies" at bounding box center [154, 134] width 75 height 12
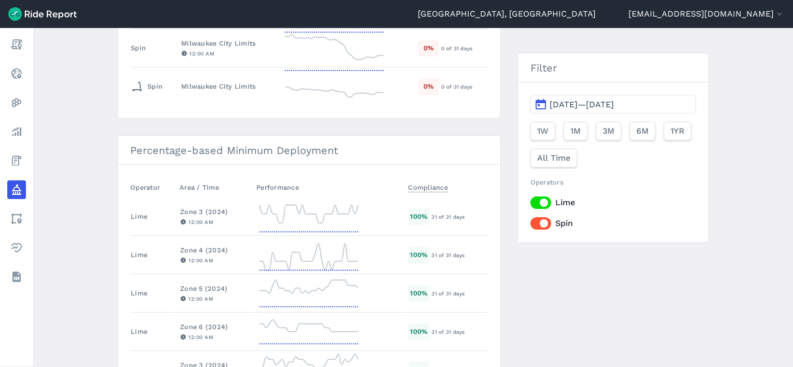
scroll to position [519, 0]
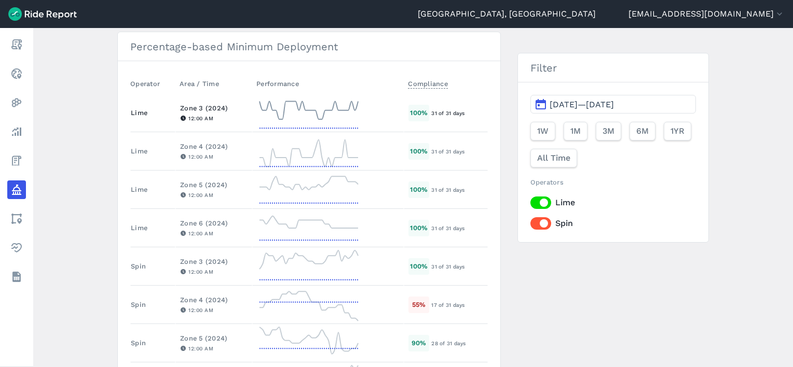
click at [197, 104] on div "Zone 3 (2024)" at bounding box center [213, 108] width 67 height 10
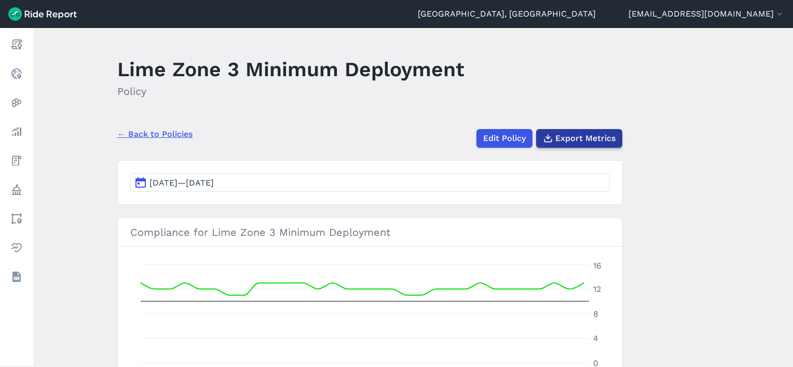
click at [585, 140] on span "Export Metrics" at bounding box center [585, 138] width 60 height 12
click at [144, 135] on link "← Back to Policies" at bounding box center [154, 134] width 75 height 12
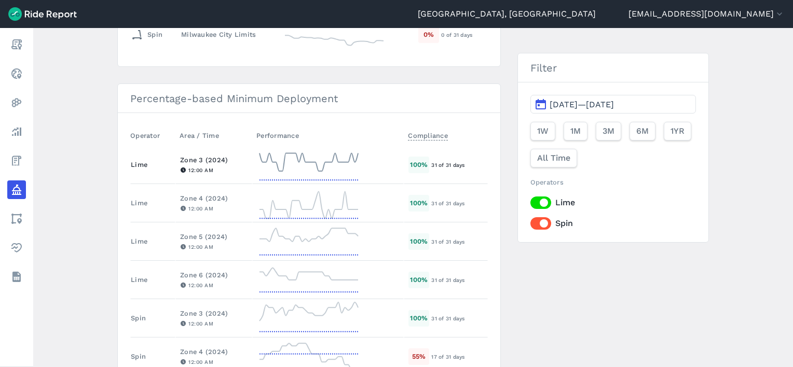
scroll to position [519, 0]
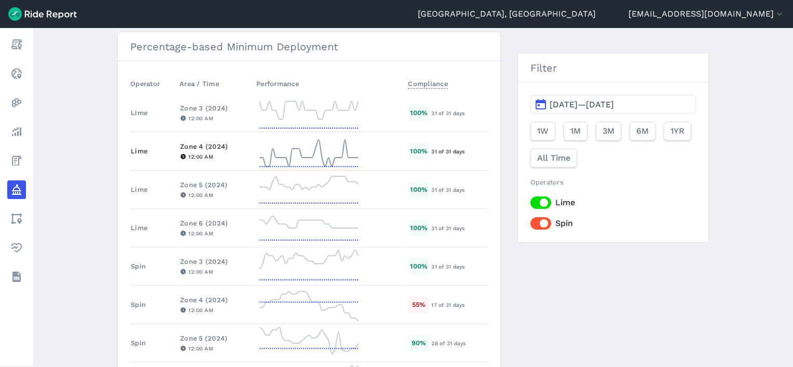
click at [204, 144] on div "Zone 4 (2024)" at bounding box center [213, 147] width 67 height 10
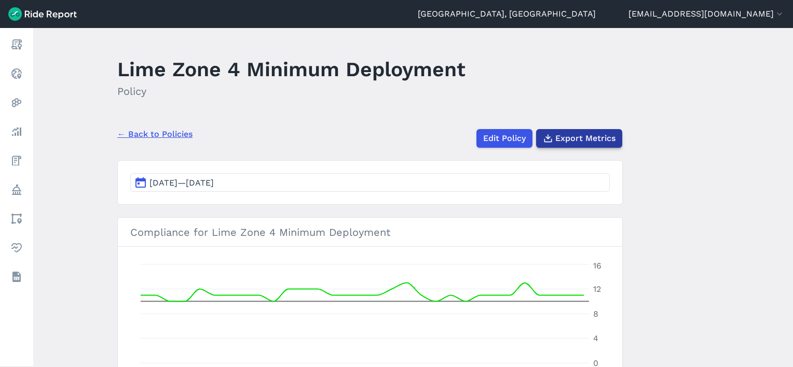
click at [562, 137] on span "Export Metrics" at bounding box center [585, 138] width 60 height 12
click at [149, 136] on link "← Back to Policies" at bounding box center [154, 134] width 75 height 12
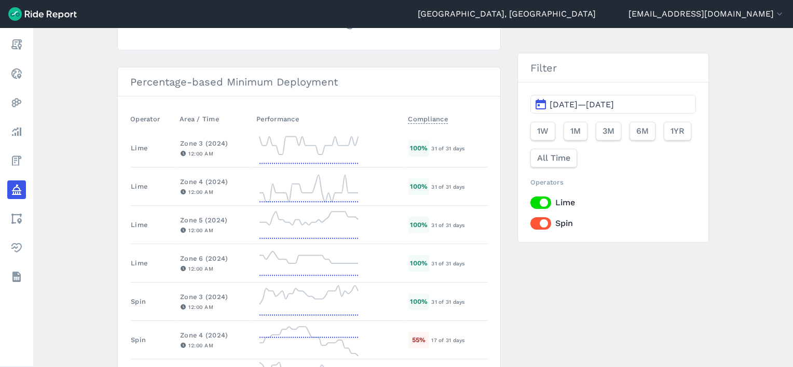
scroll to position [571, 0]
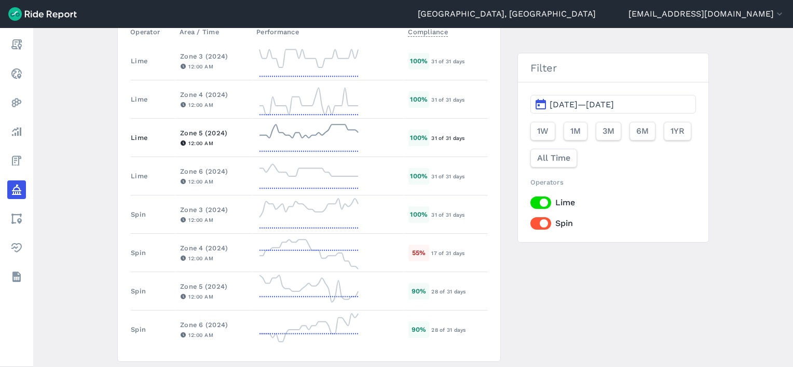
click at [206, 131] on div "Zone 5 (2024)" at bounding box center [213, 133] width 67 height 10
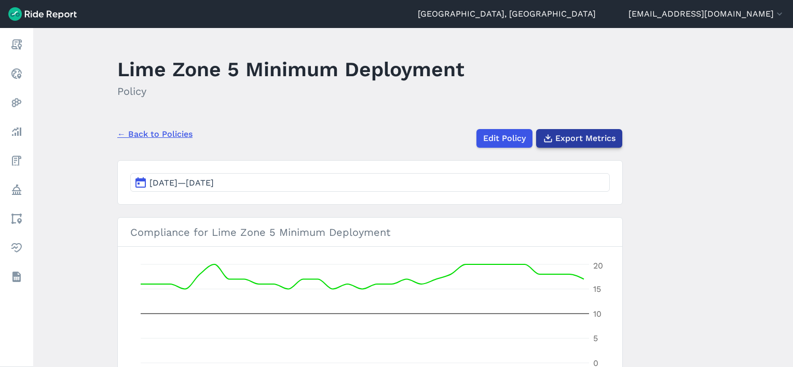
click at [569, 134] on span "Export Metrics" at bounding box center [585, 138] width 60 height 12
click at [143, 132] on link "← Back to Policies" at bounding box center [154, 134] width 75 height 12
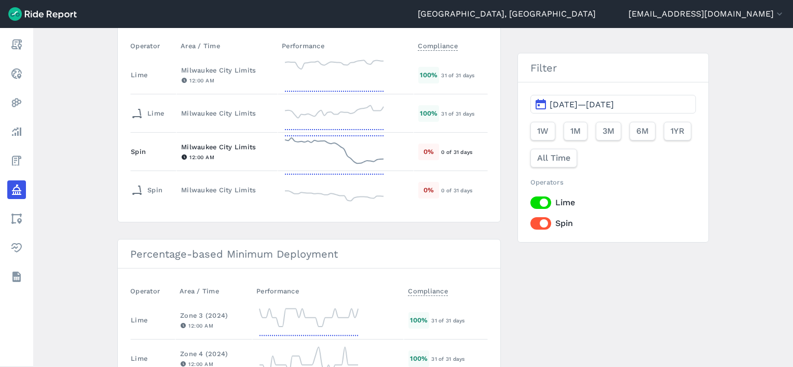
scroll to position [571, 0]
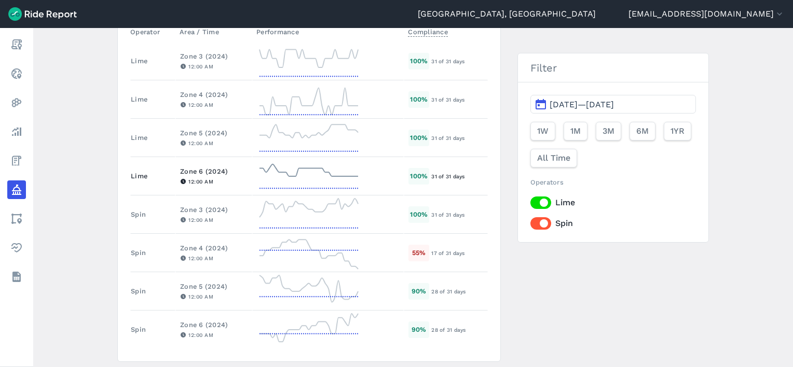
click at [195, 167] on div "Zone 6 (2024)" at bounding box center [213, 172] width 67 height 10
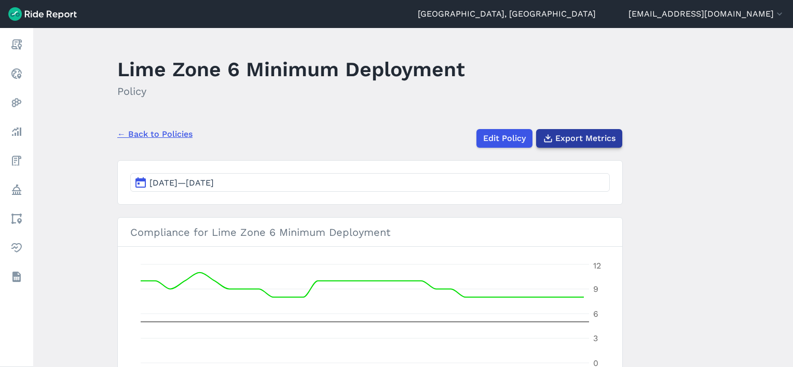
click at [586, 144] on span "Export Metrics" at bounding box center [585, 138] width 60 height 12
click at [183, 135] on link "← Back to Policies" at bounding box center [154, 134] width 75 height 12
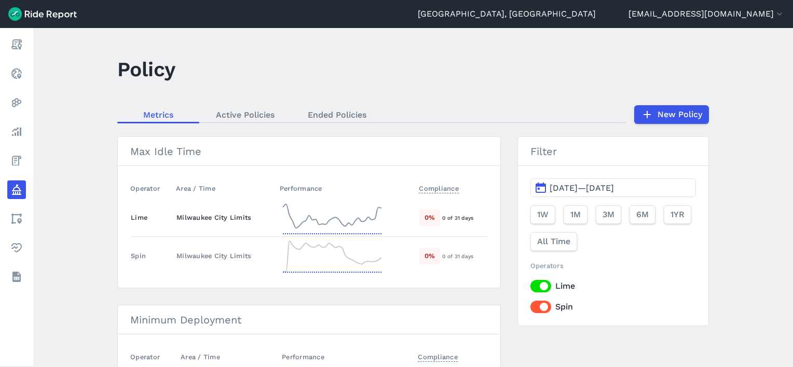
click at [200, 210] on td "Milwaukee City Limits" at bounding box center [224, 218] width 104 height 38
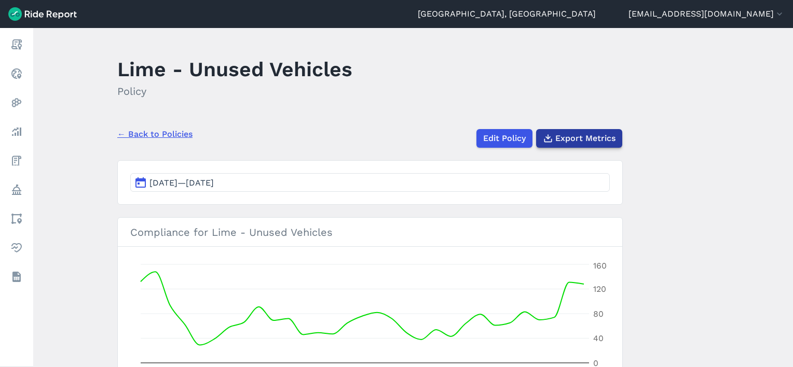
click at [585, 141] on span "Export Metrics" at bounding box center [585, 138] width 60 height 12
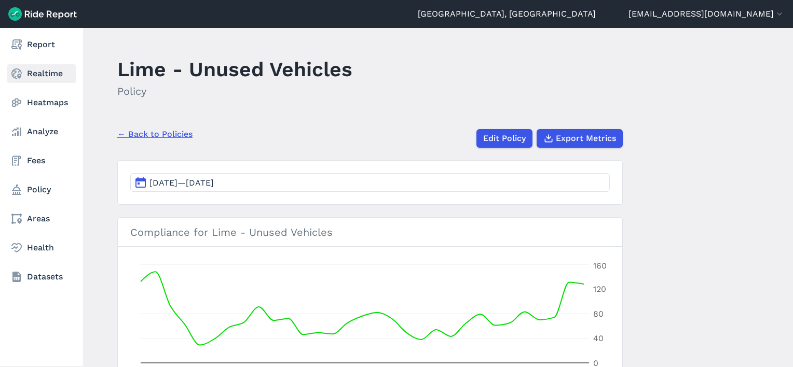
click at [24, 72] on link "Realtime" at bounding box center [41, 73] width 68 height 19
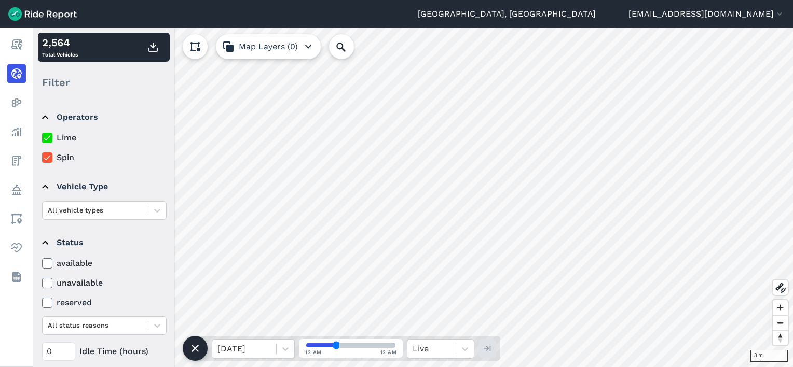
click at [46, 154] on icon at bounding box center [47, 158] width 9 height 10
click at [42, 154] on input "Spin" at bounding box center [42, 155] width 0 height 7
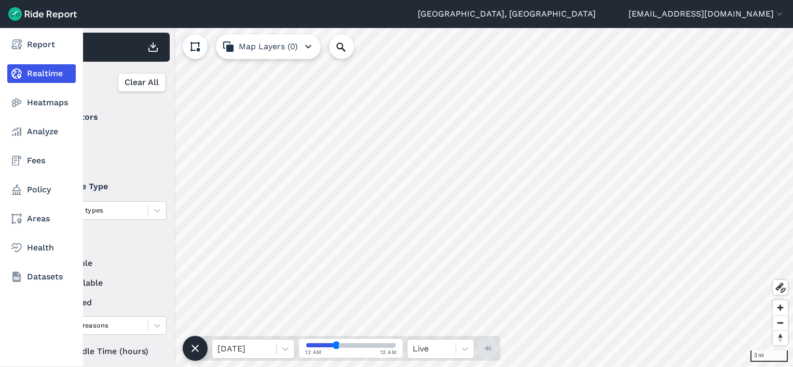
drag, startPoint x: 46, startPoint y: 353, endPoint x: 10, endPoint y: 348, distance: 36.1
click at [29, 355] on div "Report Realtime Heatmaps Analyze Fees Policy Areas Health Datasets 3 mi 2,408 T…" at bounding box center [396, 197] width 793 height 339
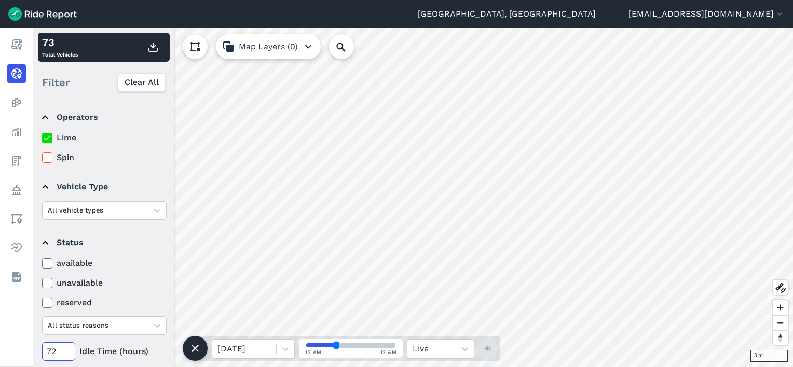
type input "72"
click at [116, 232] on summary "Status" at bounding box center [103, 242] width 123 height 29
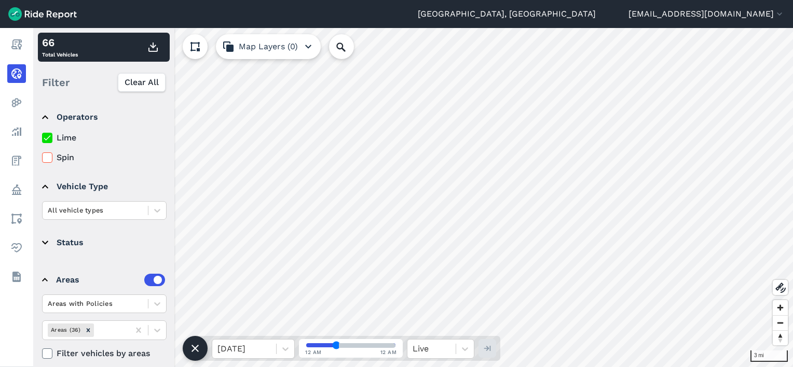
click at [116, 231] on summary "Status" at bounding box center [103, 242] width 123 height 29
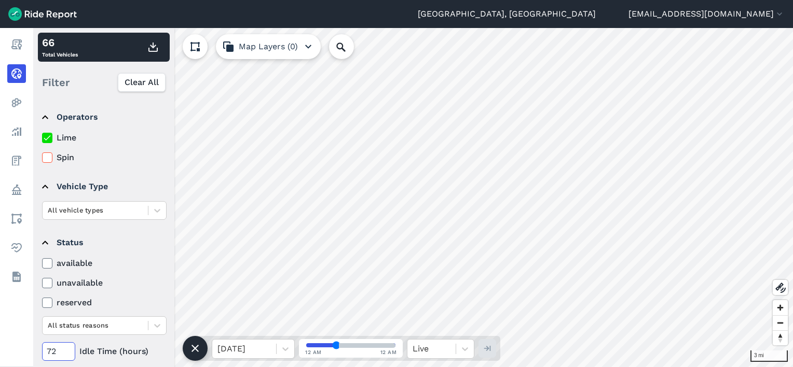
click at [57, 353] on input "72" at bounding box center [58, 351] width 33 height 19
drag, startPoint x: 153, startPoint y: 48, endPoint x: 158, endPoint y: 51, distance: 6.1
click at [153, 48] on icon "button" at bounding box center [153, 47] width 12 height 12
drag, startPoint x: 50, startPoint y: 157, endPoint x: 52, endPoint y: 138, distance: 19.8
click at [50, 157] on icon at bounding box center [47, 158] width 9 height 10
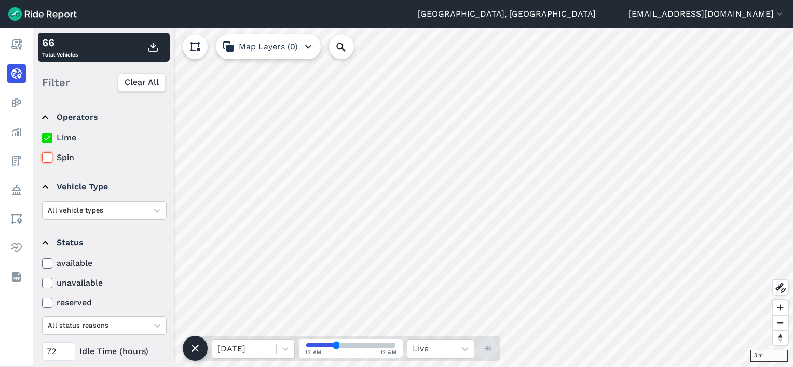
click at [42, 157] on input "Spin" at bounding box center [42, 155] width 0 height 7
click at [52, 138] on div at bounding box center [47, 138] width 10 height 10
click at [42, 138] on input "Lime" at bounding box center [42, 135] width 0 height 7
click at [153, 49] on icon "button" at bounding box center [153, 47] width 12 height 12
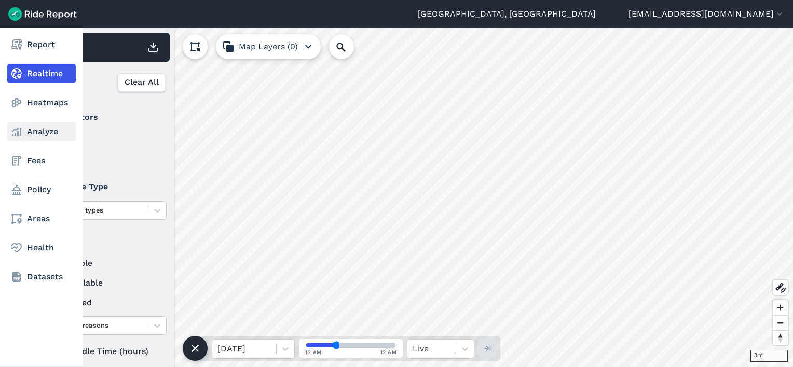
click at [30, 133] on link "Analyze" at bounding box center [41, 131] width 68 height 19
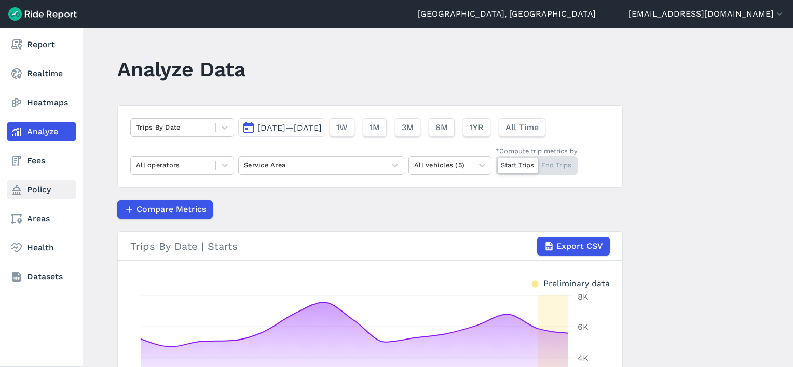
click at [25, 193] on link "Policy" at bounding box center [41, 190] width 68 height 19
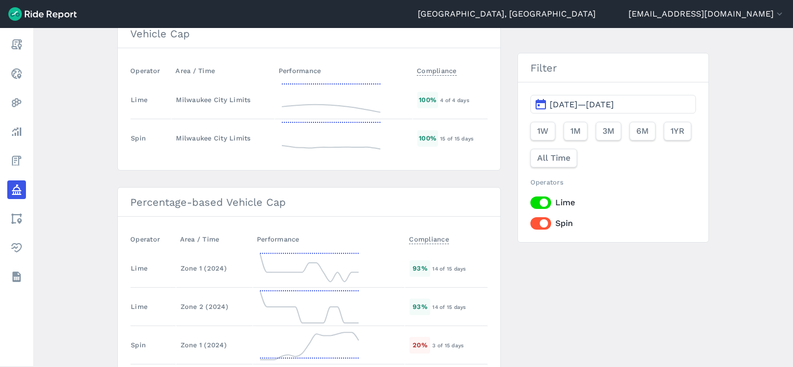
scroll to position [1505, 0]
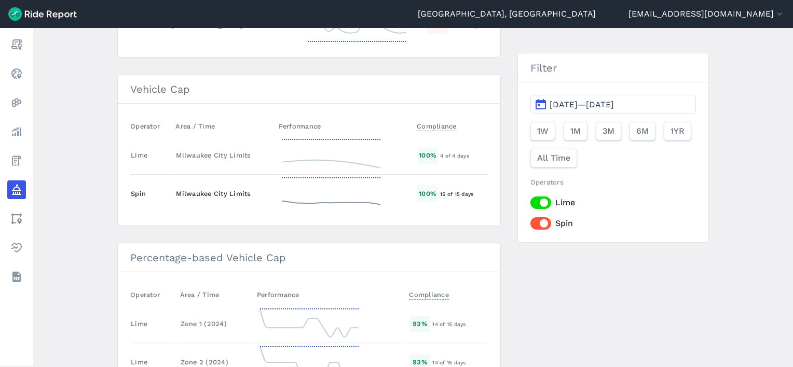
click at [214, 189] on div "Milwaukee City Limits" at bounding box center [222, 194] width 93 height 10
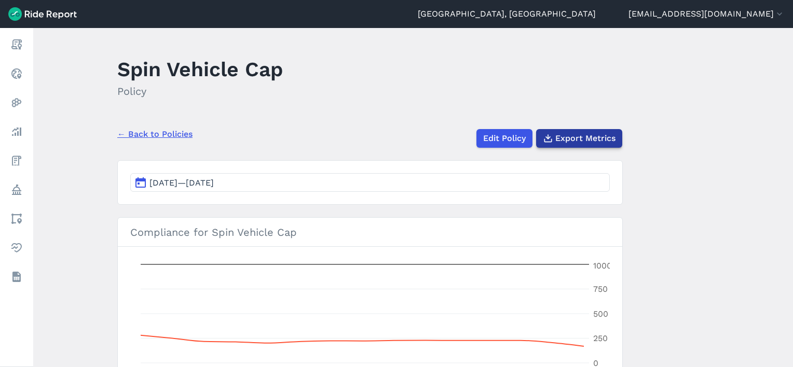
click at [604, 142] on span "Export Metrics" at bounding box center [585, 138] width 60 height 12
click at [161, 132] on link "← Back to Policies" at bounding box center [154, 134] width 75 height 12
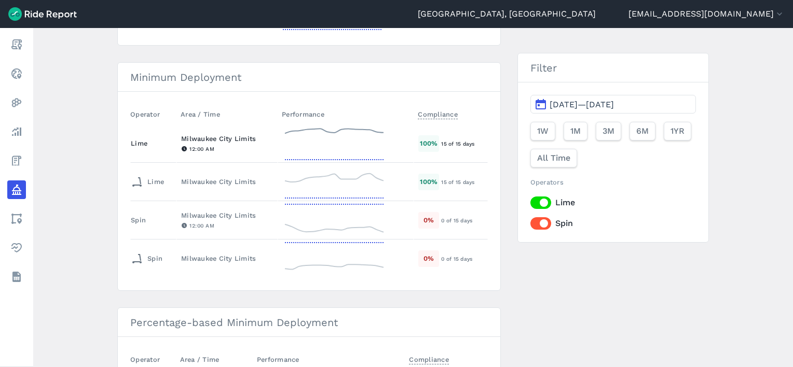
scroll to position [259, 0]
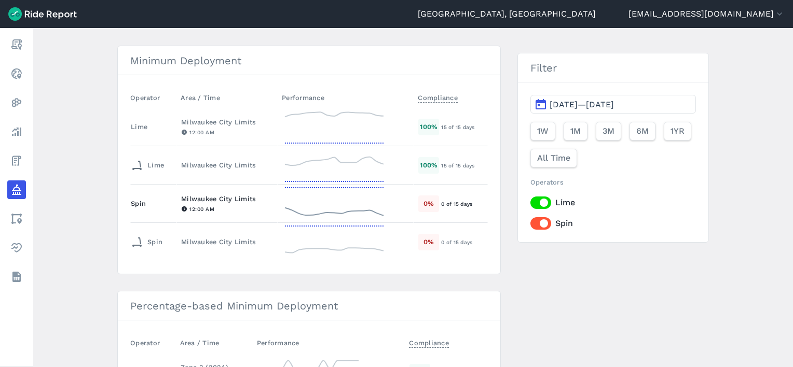
click at [211, 196] on div "Milwaukee City Limits" at bounding box center [227, 199] width 92 height 10
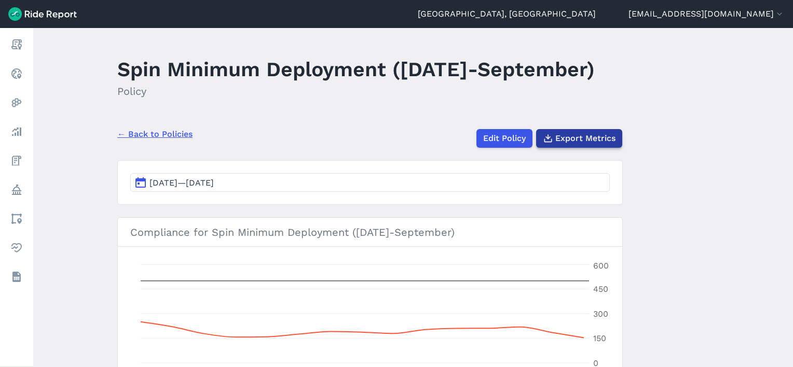
click at [604, 143] on span "Export Metrics" at bounding box center [585, 138] width 60 height 12
click at [168, 134] on link "← Back to Policies" at bounding box center [154, 134] width 75 height 12
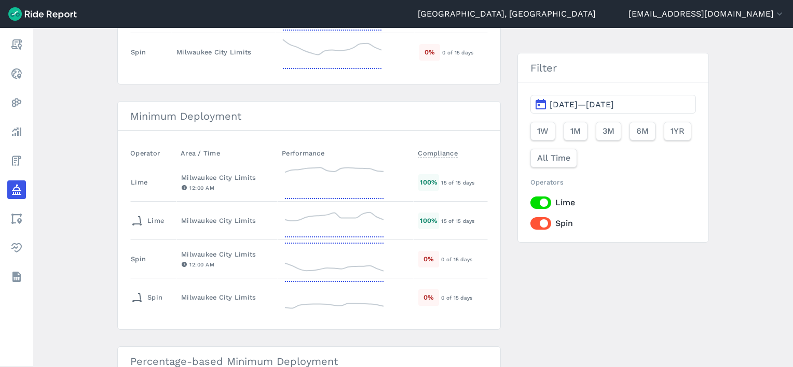
scroll to position [208, 0]
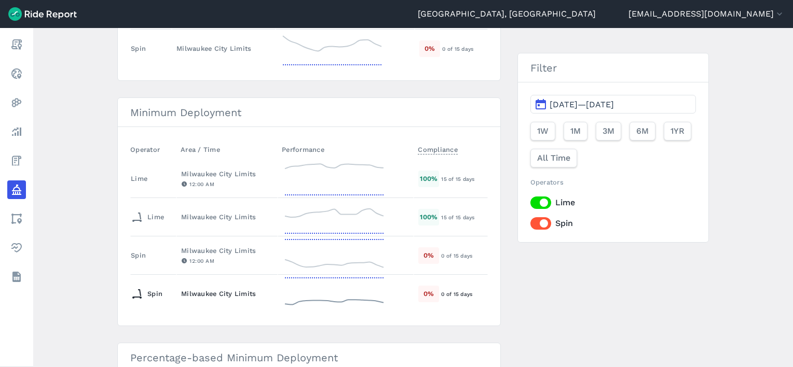
click at [201, 293] on div "Milwaukee City Limits" at bounding box center [227, 294] width 92 height 10
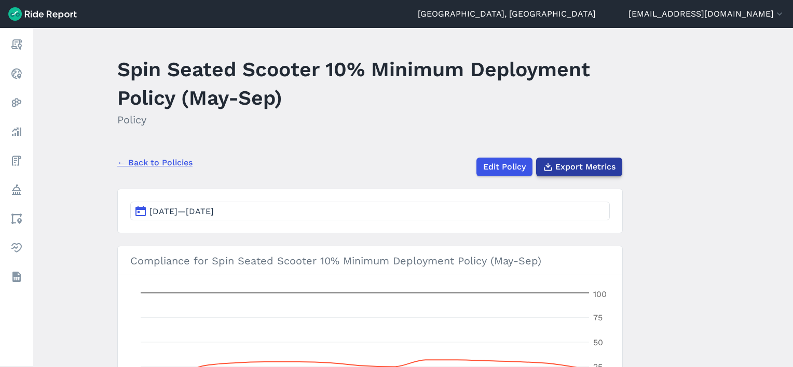
click at [605, 164] on span "Export Metrics" at bounding box center [585, 167] width 60 height 12
click at [139, 162] on link "← Back to Policies" at bounding box center [154, 163] width 75 height 12
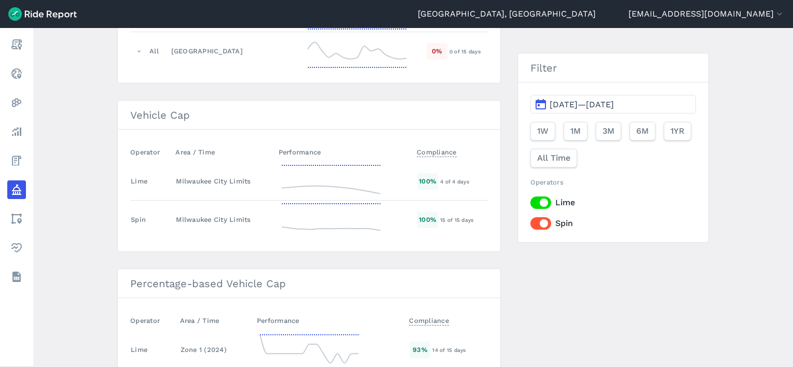
scroll to position [1637, 0]
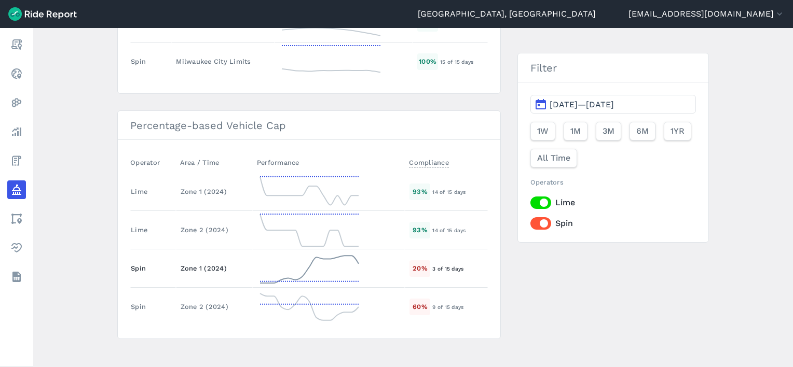
click at [185, 264] on div "Zone 1 (2024)" at bounding box center [214, 269] width 67 height 10
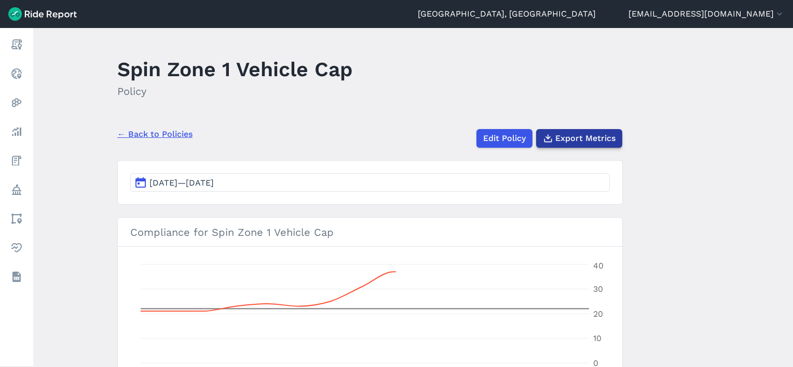
click at [597, 133] on span "Export Metrics" at bounding box center [585, 138] width 60 height 12
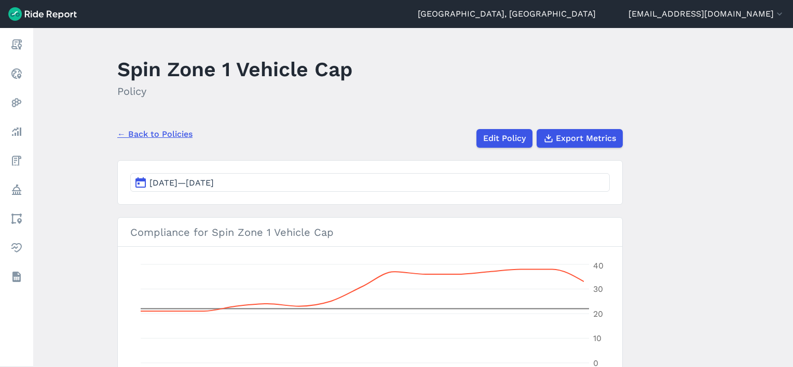
click at [150, 139] on link "← Back to Policies" at bounding box center [154, 134] width 75 height 12
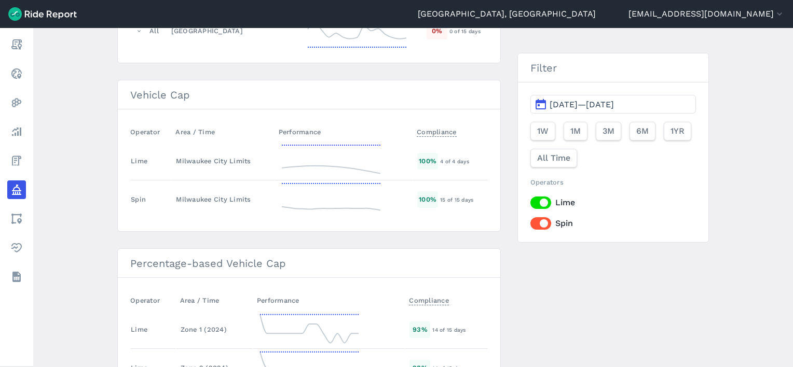
scroll to position [1637, 0]
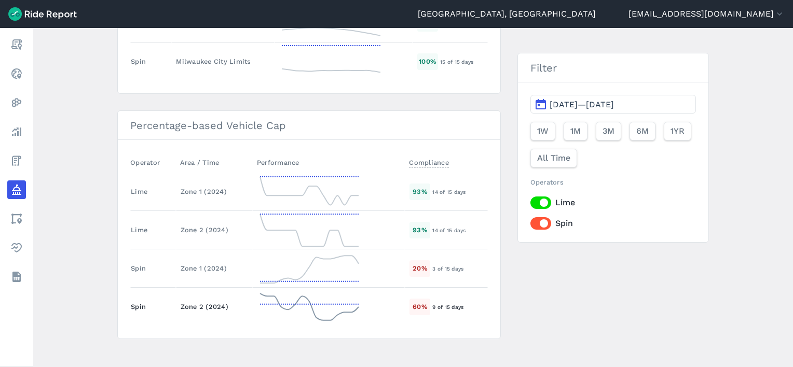
click at [185, 303] on div "Zone 2 (2024)" at bounding box center [214, 307] width 67 height 10
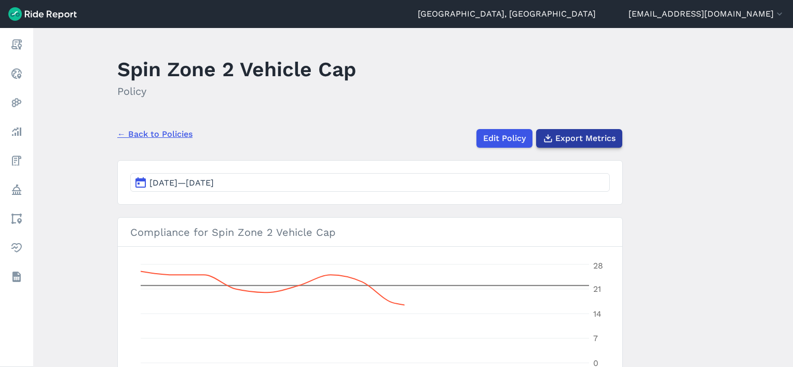
click at [599, 141] on span "Export Metrics" at bounding box center [585, 138] width 60 height 12
click at [141, 135] on link "← Back to Policies" at bounding box center [154, 134] width 75 height 12
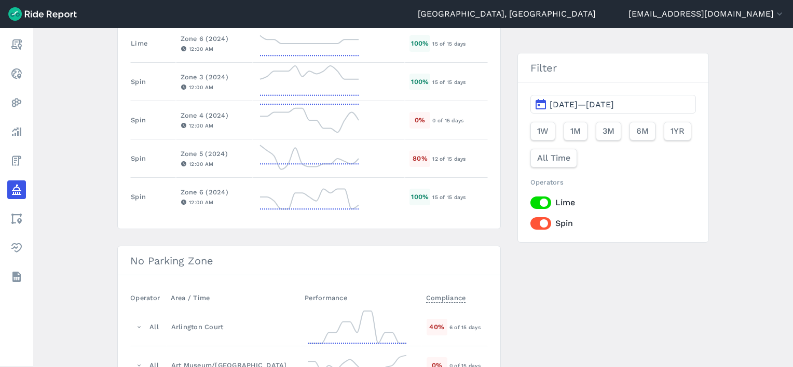
scroll to position [652, 0]
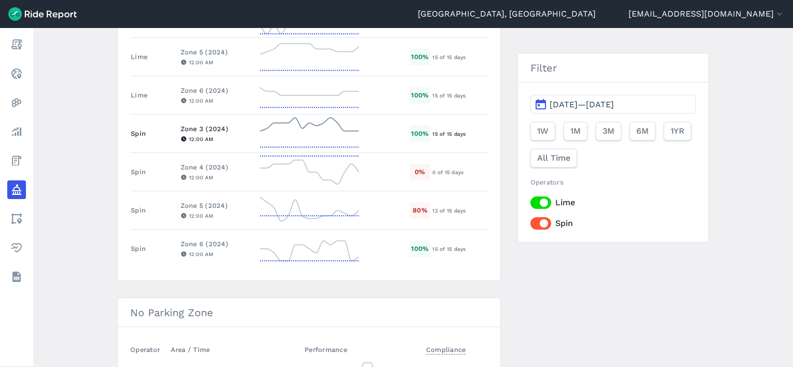
click at [204, 124] on div "Zone 3 (2024)" at bounding box center [214, 129] width 67 height 10
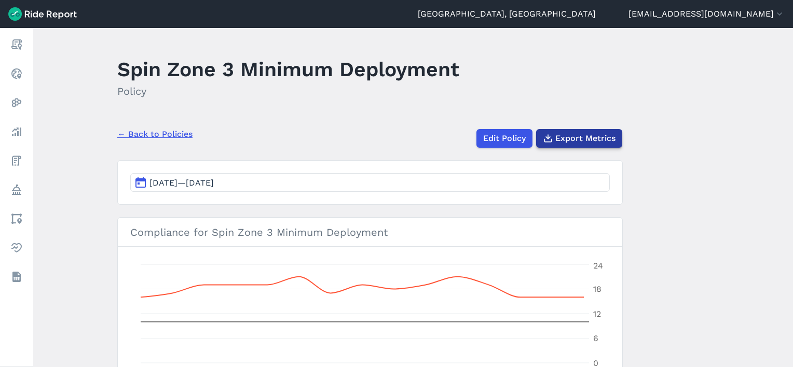
click at [577, 133] on span "Export Metrics" at bounding box center [585, 138] width 60 height 12
click at [143, 133] on link "← Back to Policies" at bounding box center [154, 134] width 75 height 12
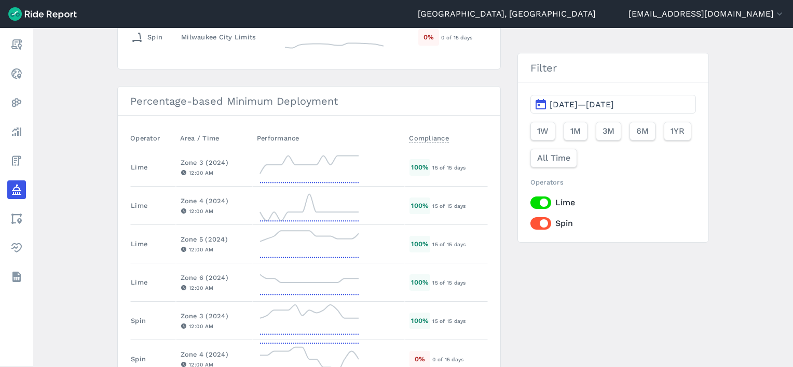
scroll to position [571, 0]
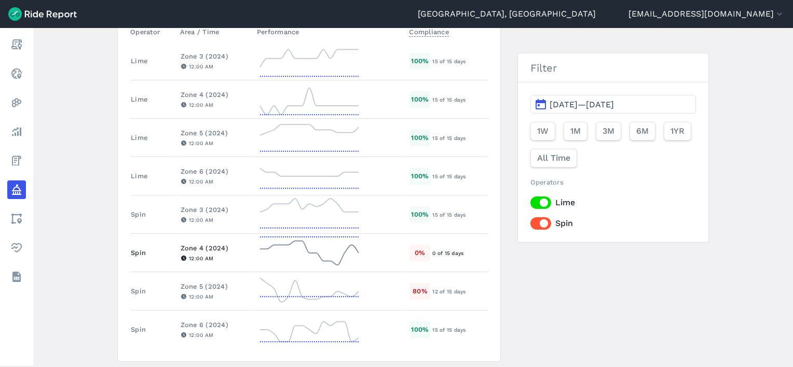
click at [198, 245] on div "Zone 4 (2024)" at bounding box center [214, 248] width 67 height 10
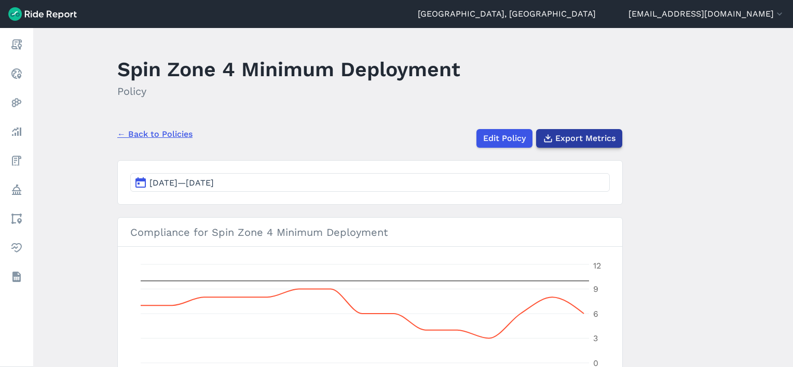
click at [592, 144] on span "Export Metrics" at bounding box center [585, 138] width 60 height 12
click at [174, 130] on link "← Back to Policies" at bounding box center [154, 134] width 75 height 12
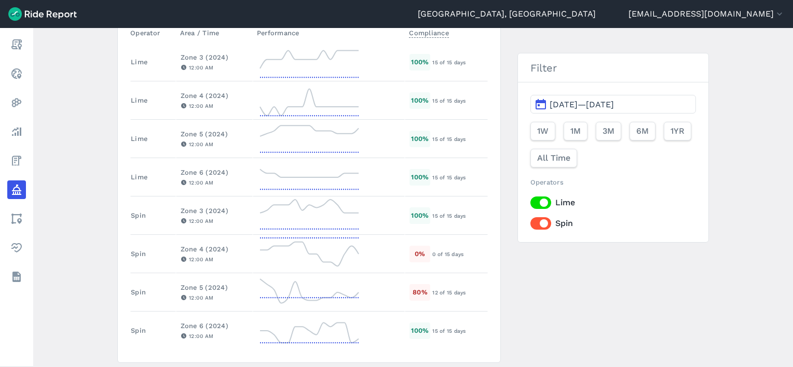
scroll to position [623, 0]
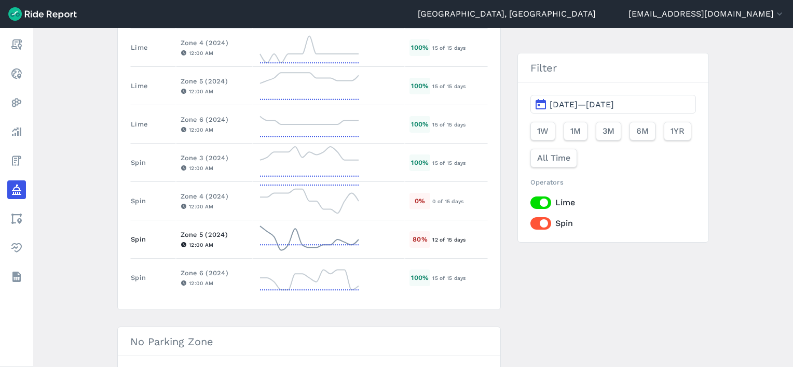
click at [195, 230] on div "Zone 5 (2024)" at bounding box center [214, 235] width 67 height 10
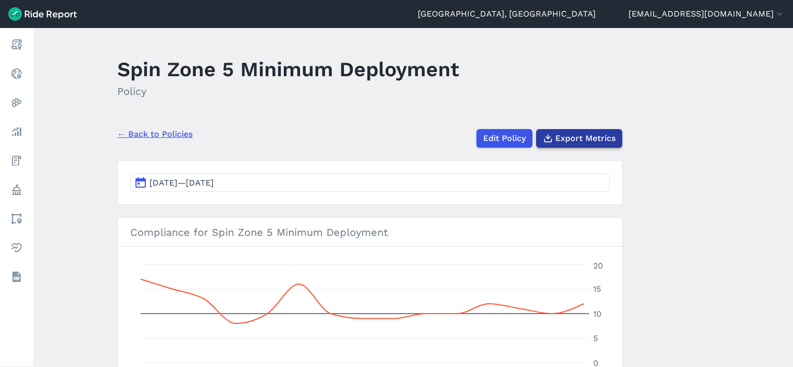
click at [569, 139] on span "Export Metrics" at bounding box center [585, 138] width 60 height 12
click at [154, 135] on link "← Back to Policies" at bounding box center [154, 134] width 75 height 12
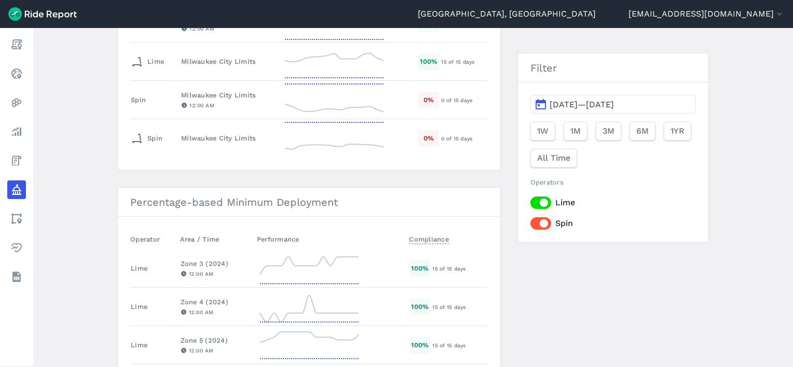
scroll to position [675, 0]
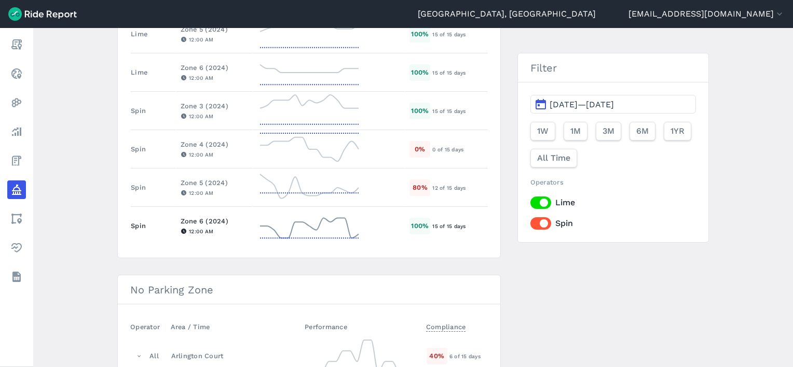
click at [212, 218] on div "Zone 6 (2024)" at bounding box center [214, 221] width 67 height 10
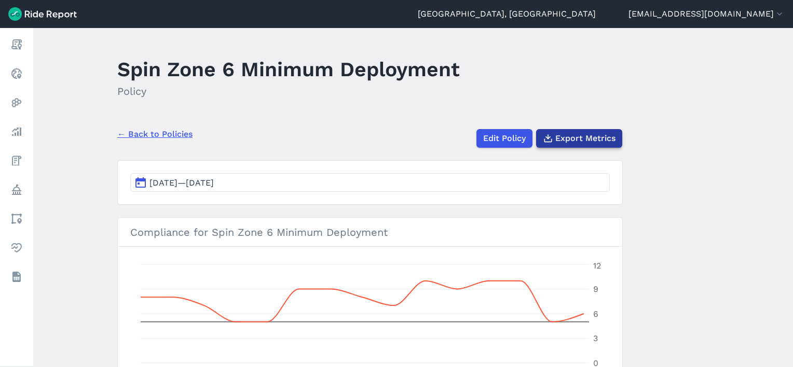
click at [561, 143] on span "Export Metrics" at bounding box center [585, 138] width 60 height 12
click at [149, 134] on link "← Back to Policies" at bounding box center [154, 134] width 75 height 12
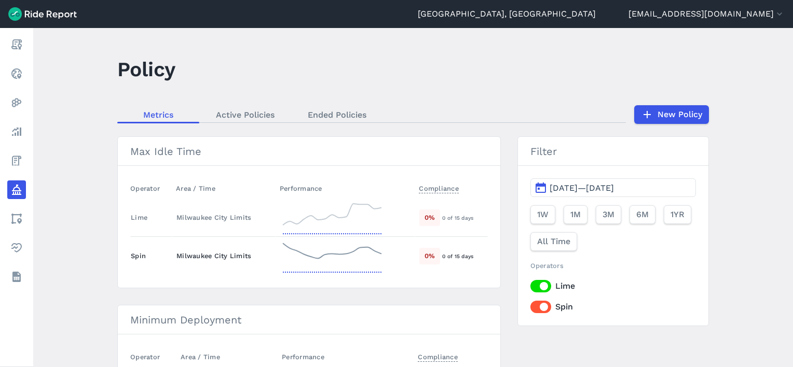
click at [195, 262] on td "Milwaukee City Limits" at bounding box center [224, 256] width 104 height 38
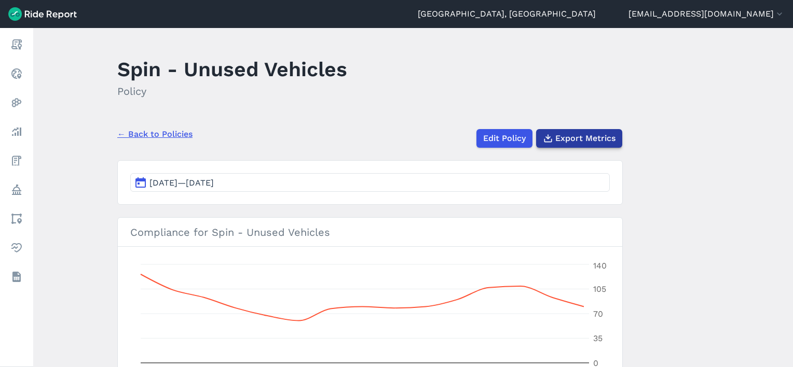
click at [571, 134] on span "Export Metrics" at bounding box center [585, 138] width 60 height 12
